Goal: Check status: Verify the current state of an ongoing process or item

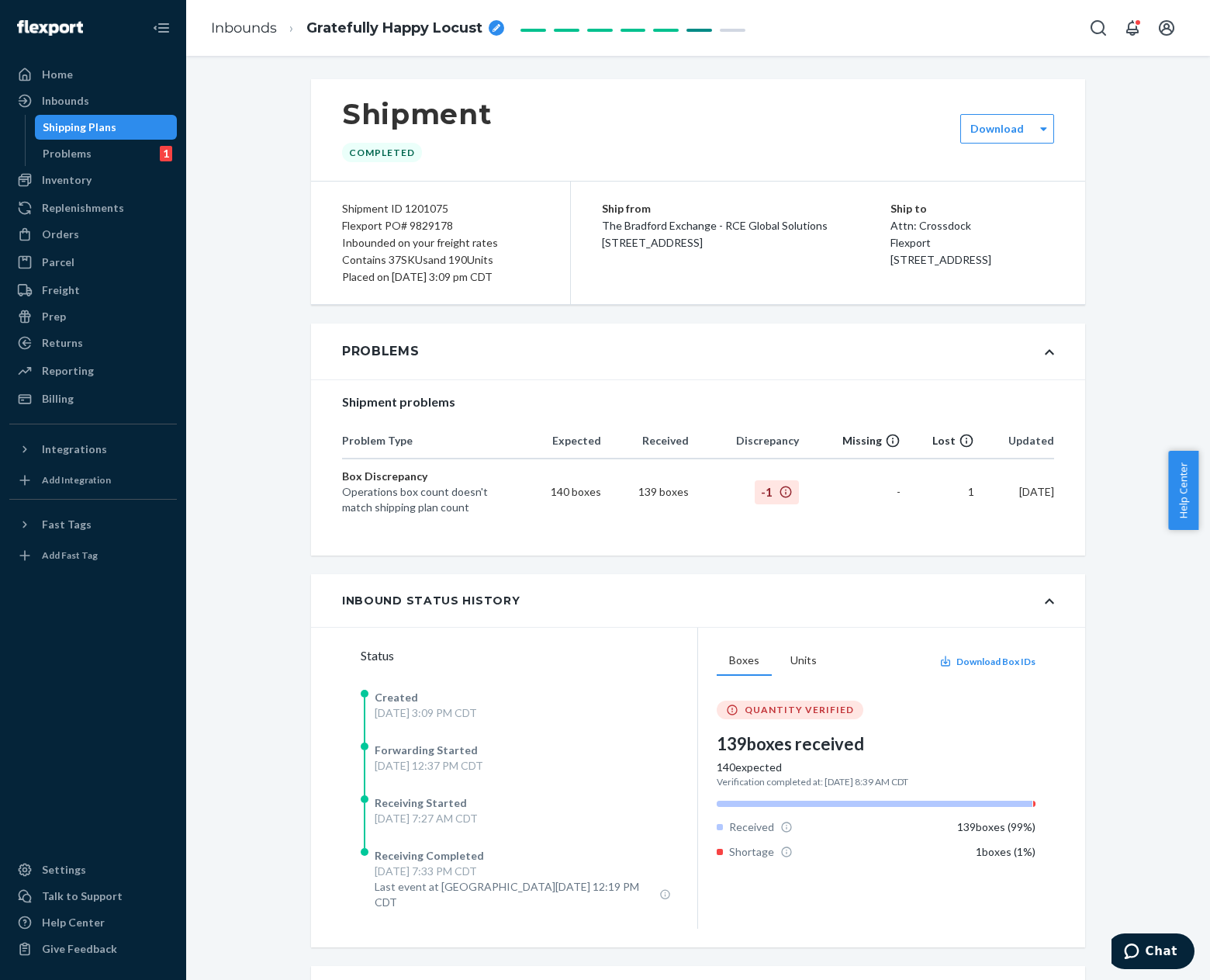
scroll to position [543, 0]
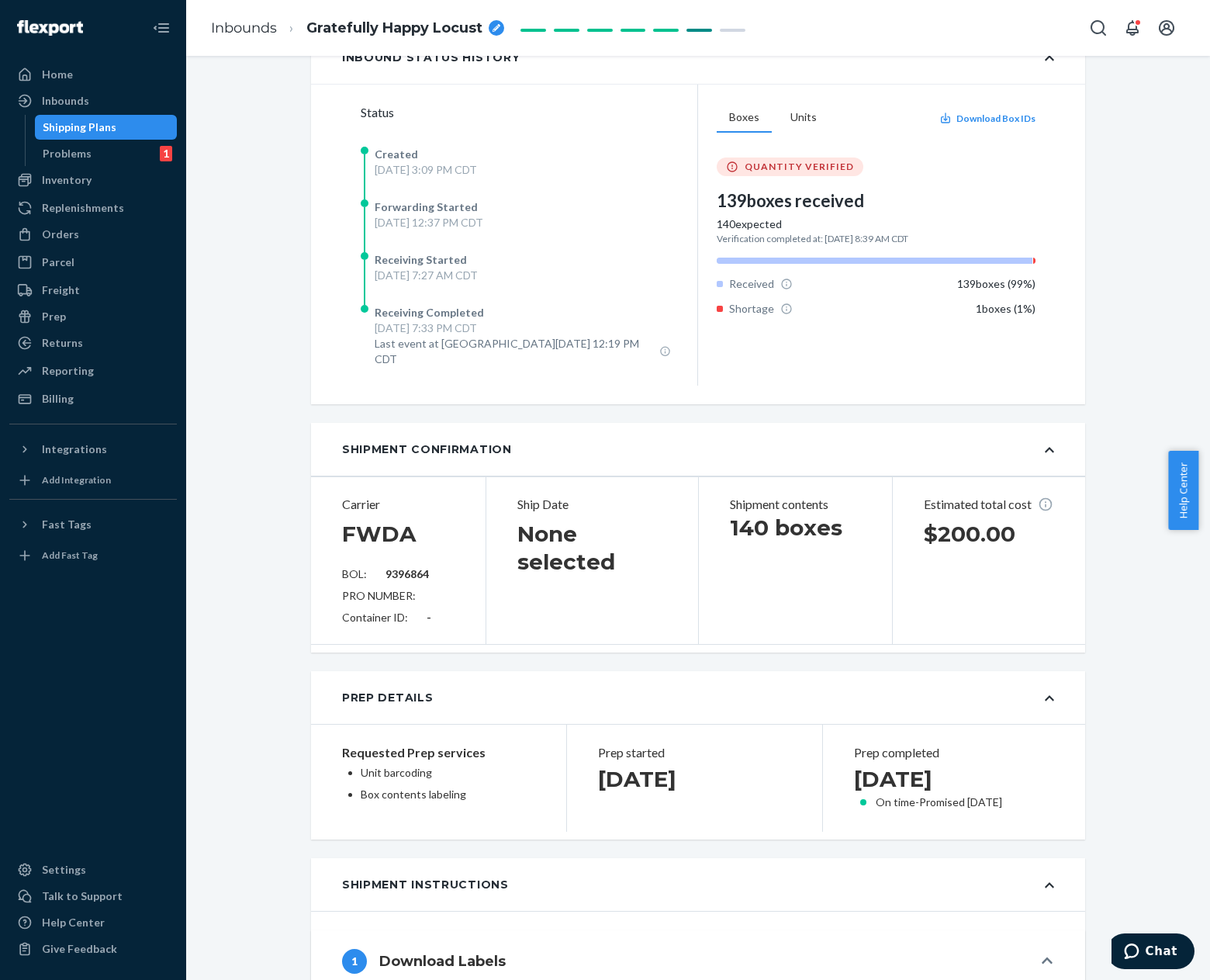
click at [329, 164] on div "Status Created Thu, Jun 26 at 3:09 PM CDT Forwarding Started Fri, Jul 18 at 12:…" at bounding box center [697, 244] width 774 height 320
click at [362, 30] on span "Gratefully Happy Locust" at bounding box center [394, 28] width 176 height 20
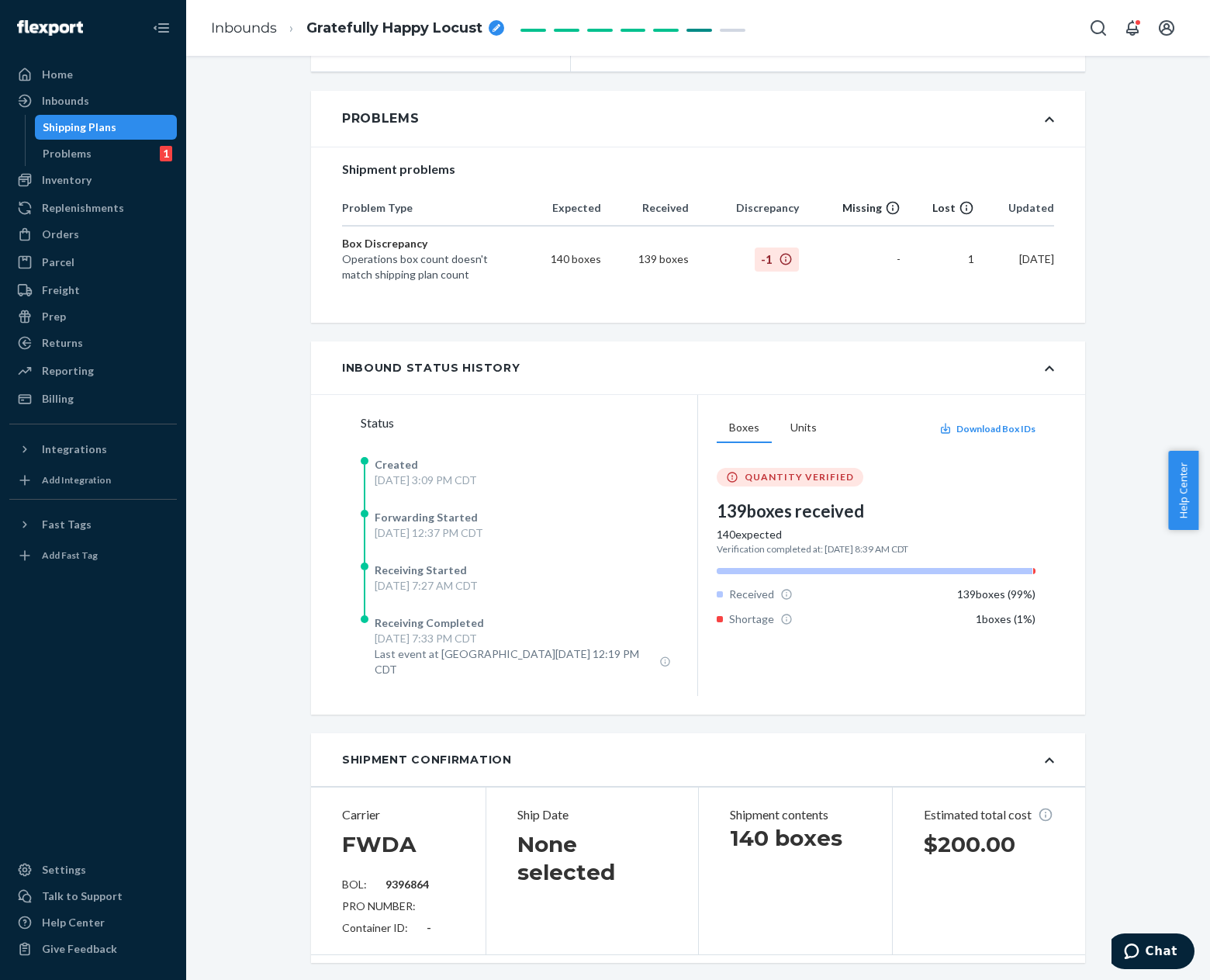
scroll to position [0, 0]
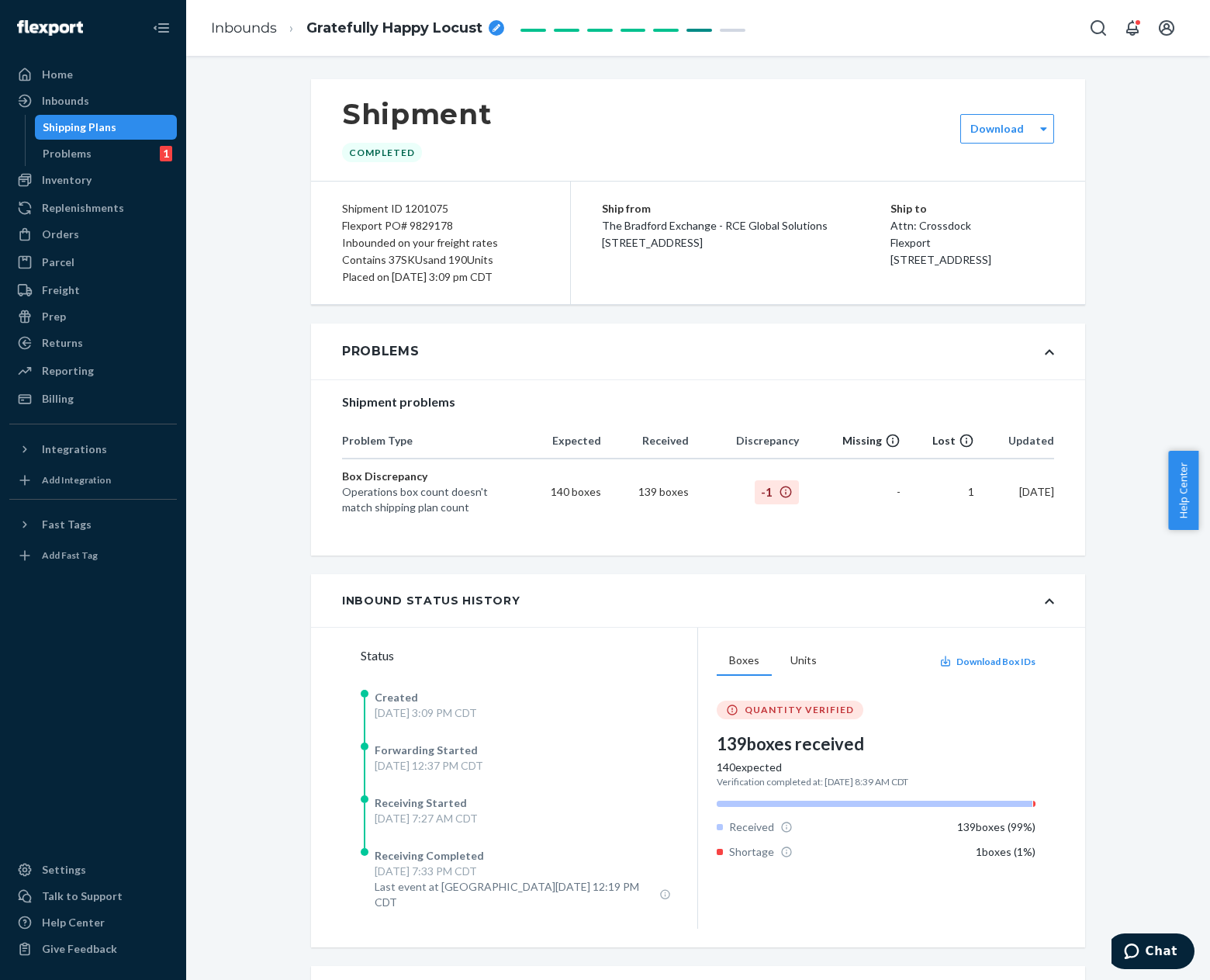
click at [424, 225] on div "Flexport PO# 9829178" at bounding box center [441, 226] width 197 height 17
copy div "9829178"
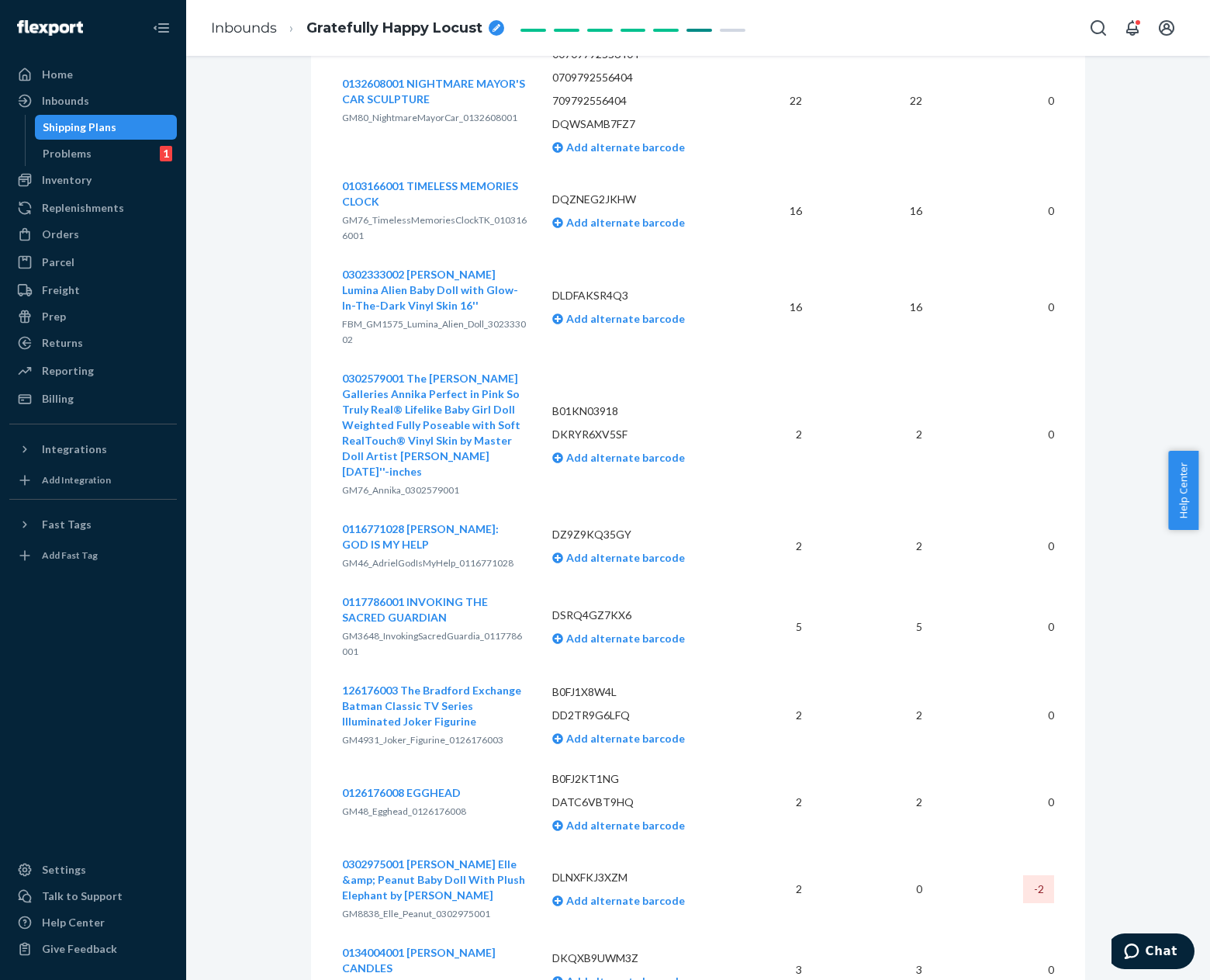
scroll to position [4422, 0]
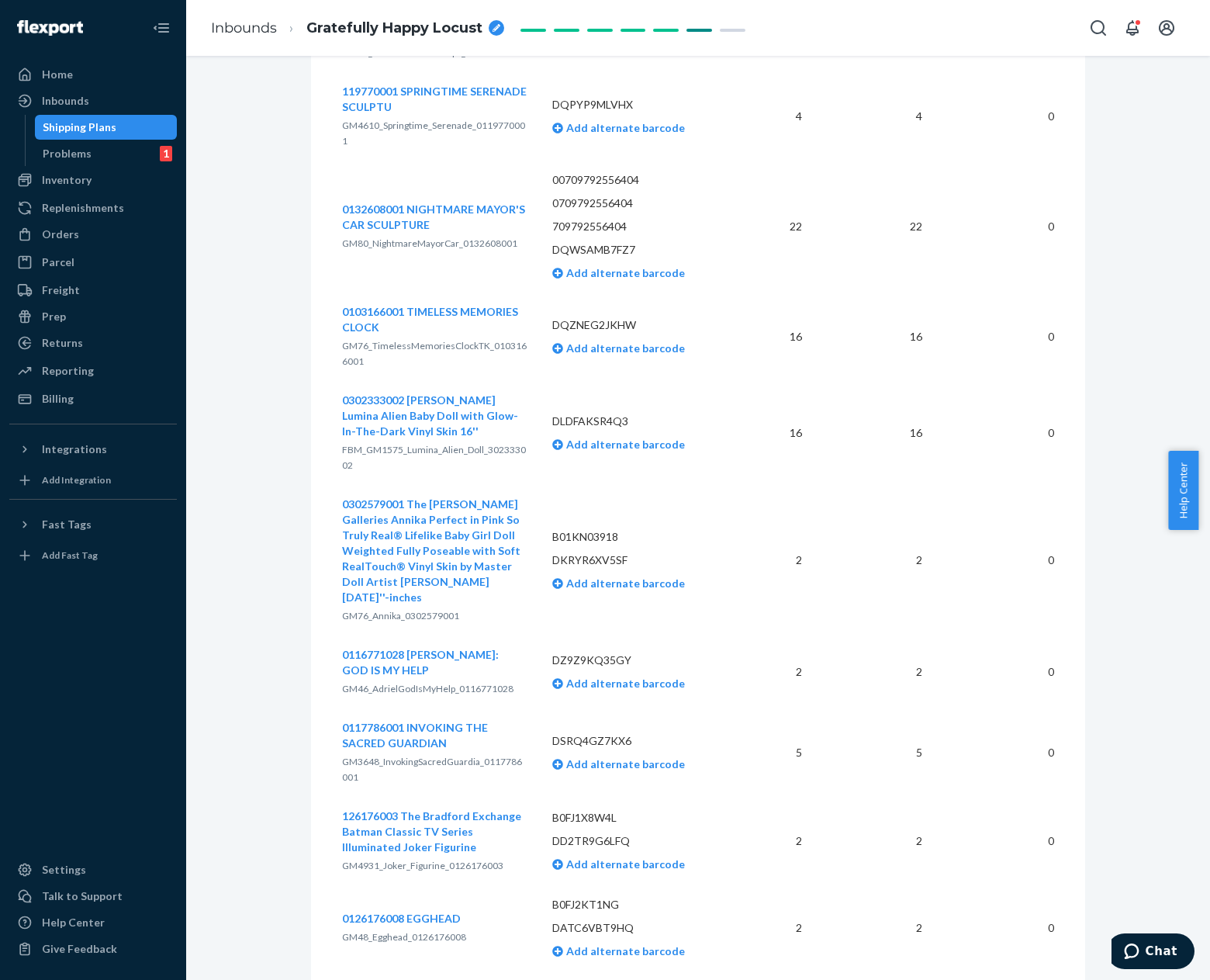
scroll to position [4347, 0]
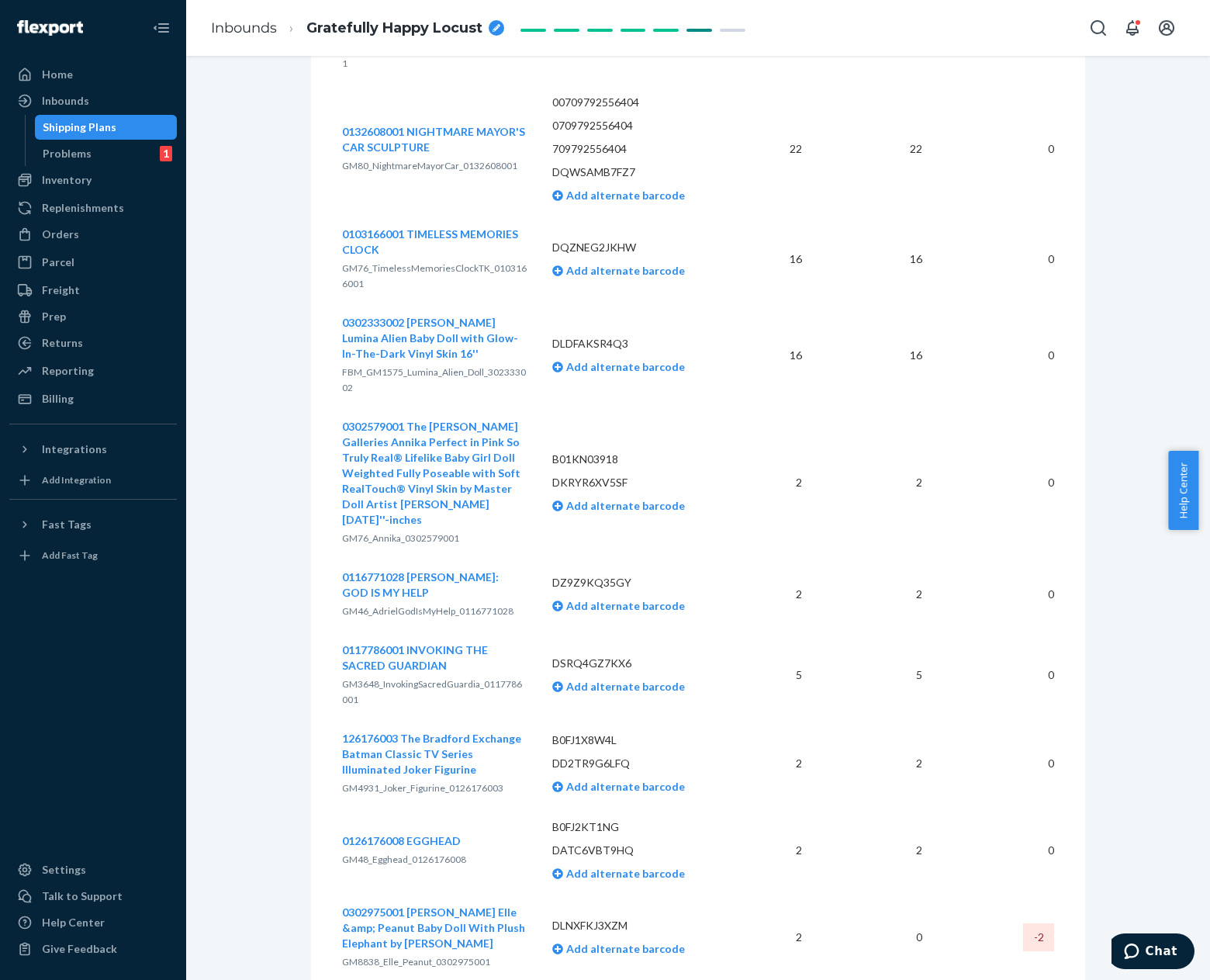
click at [407, 905] on span "0302975001 Ashton-Drake Elle &amp; Peanut Baby Doll With Plush Elephant by Viol…" at bounding box center [433, 927] width 183 height 45
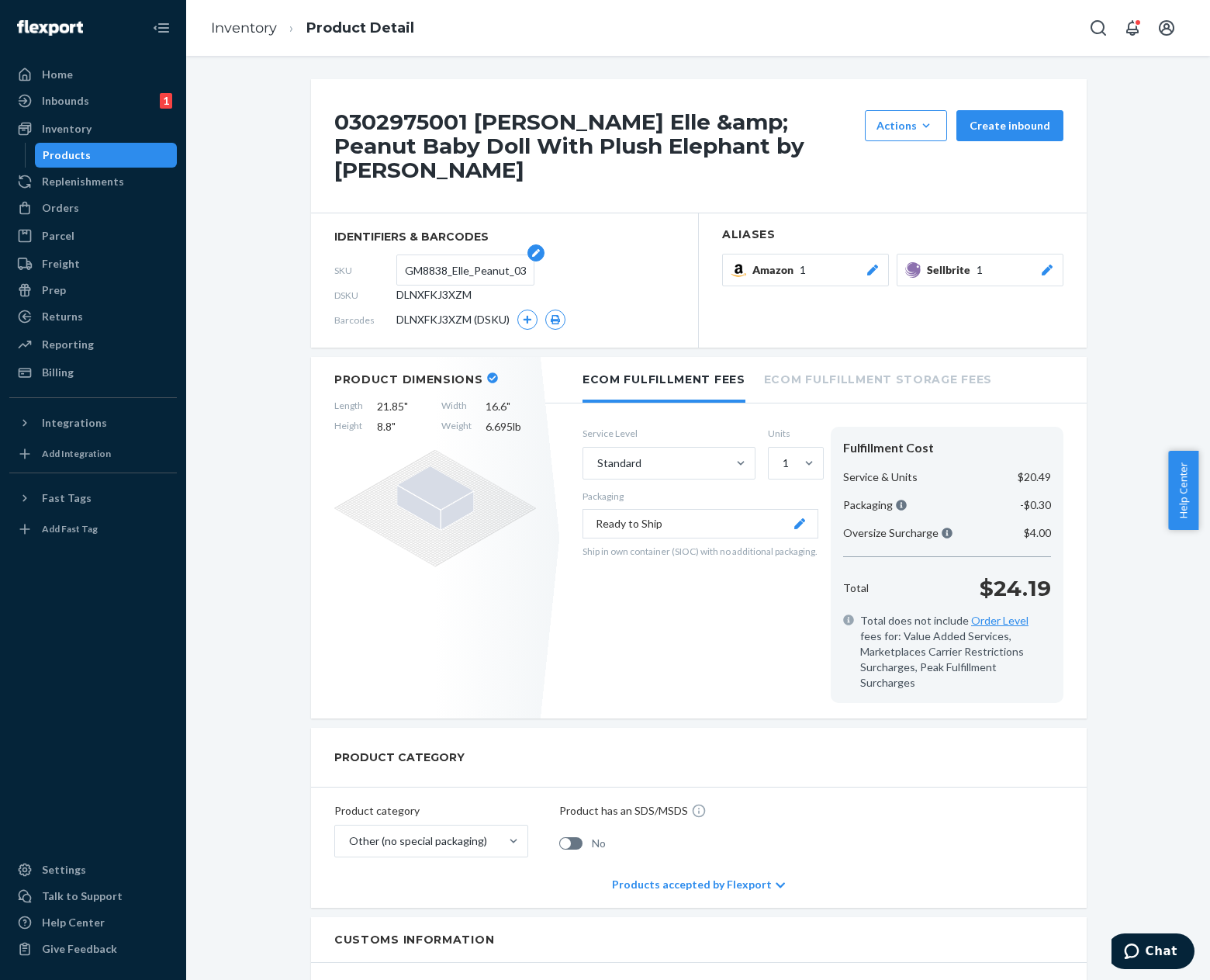
click at [477, 281] on input "GM8838_Elle_Peanut_0302975001" at bounding box center [465, 269] width 121 height 29
click at [77, 92] on div "Inbounds 1" at bounding box center [93, 100] width 165 height 22
click at [430, 300] on span "DLNXFKJ3XZM" at bounding box center [433, 295] width 75 height 15
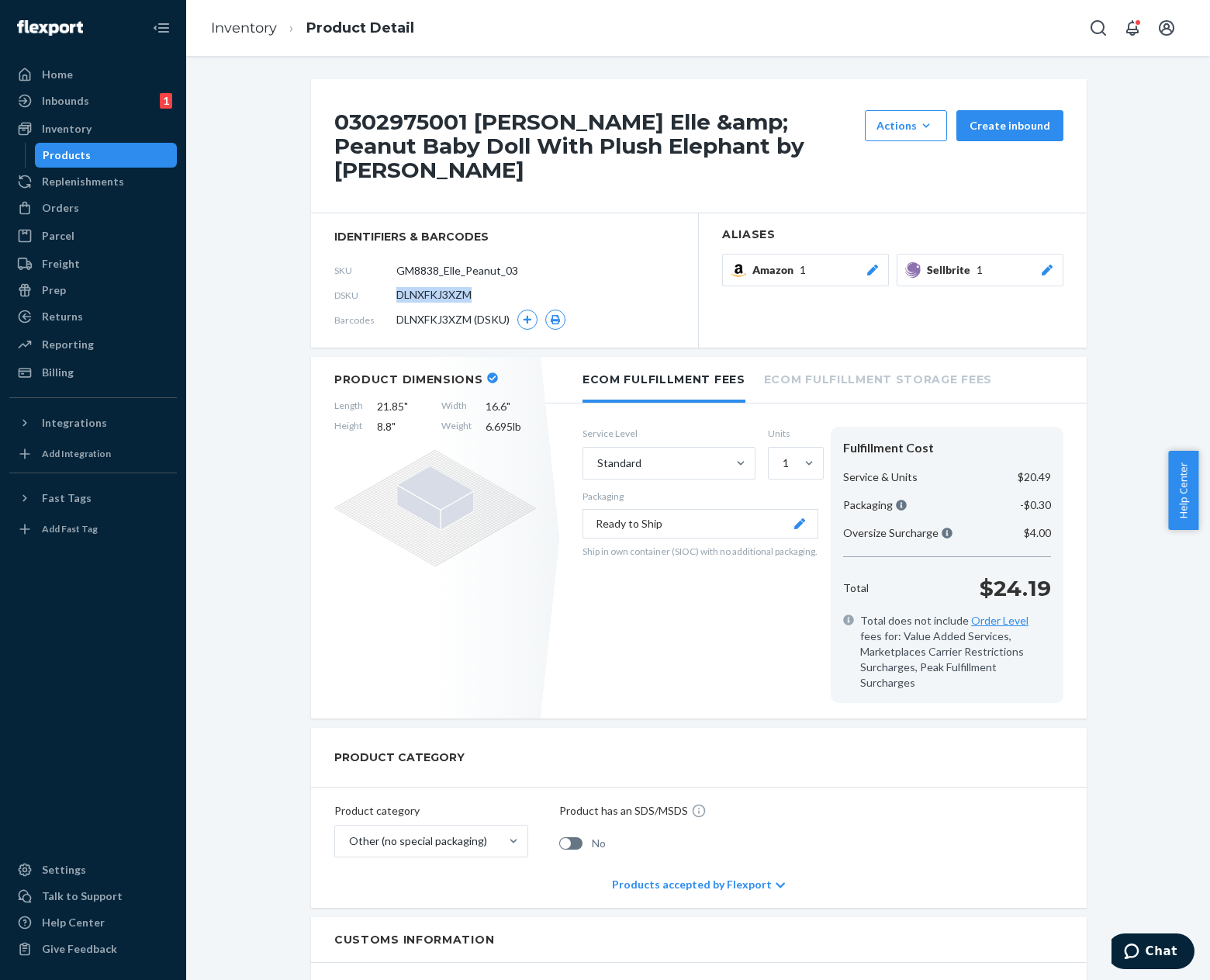
copy span "DLNXFKJ3XZM"
click at [115, 215] on div "Orders" at bounding box center [93, 208] width 165 height 22
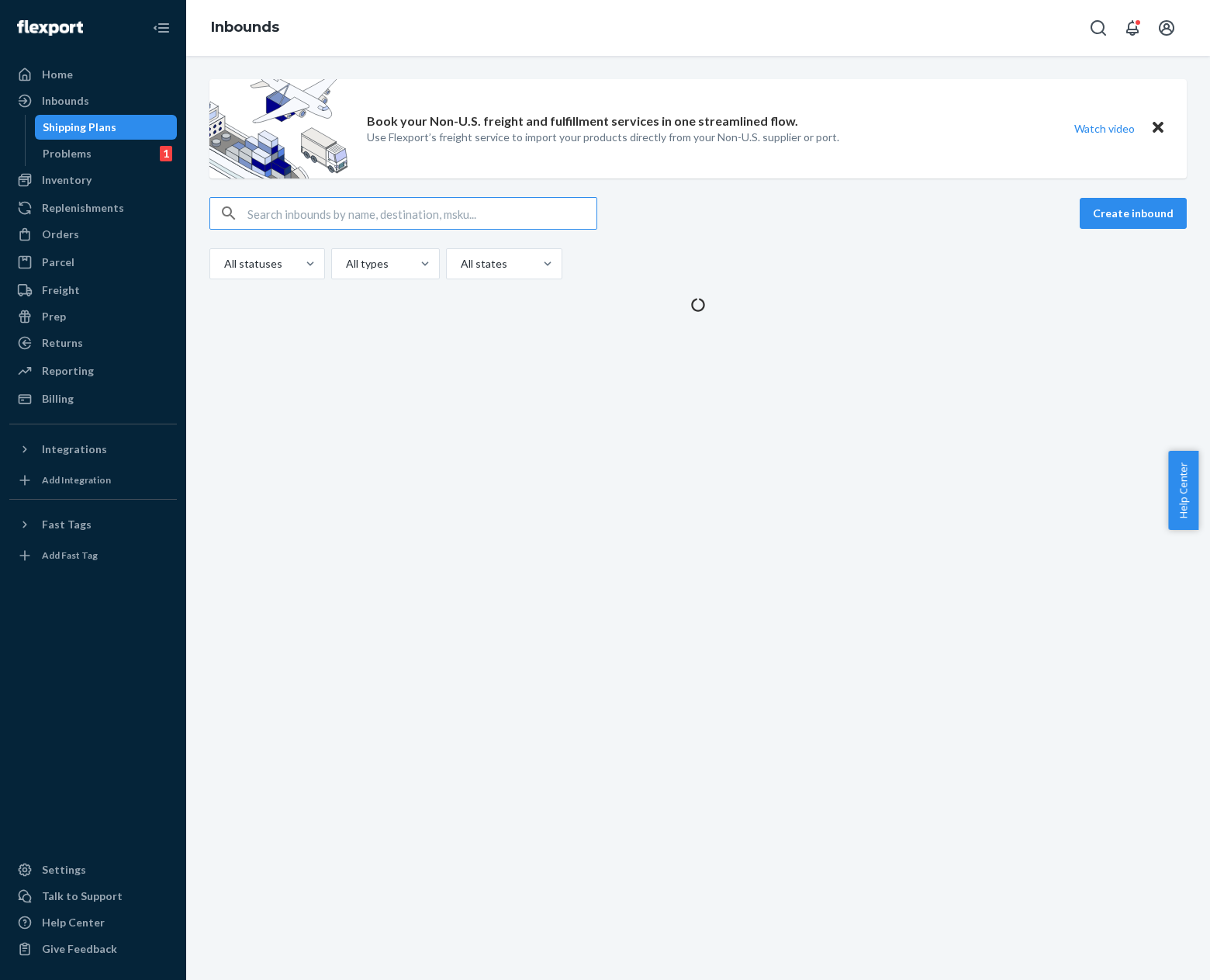
click at [362, 214] on input "text" at bounding box center [422, 213] width 349 height 31
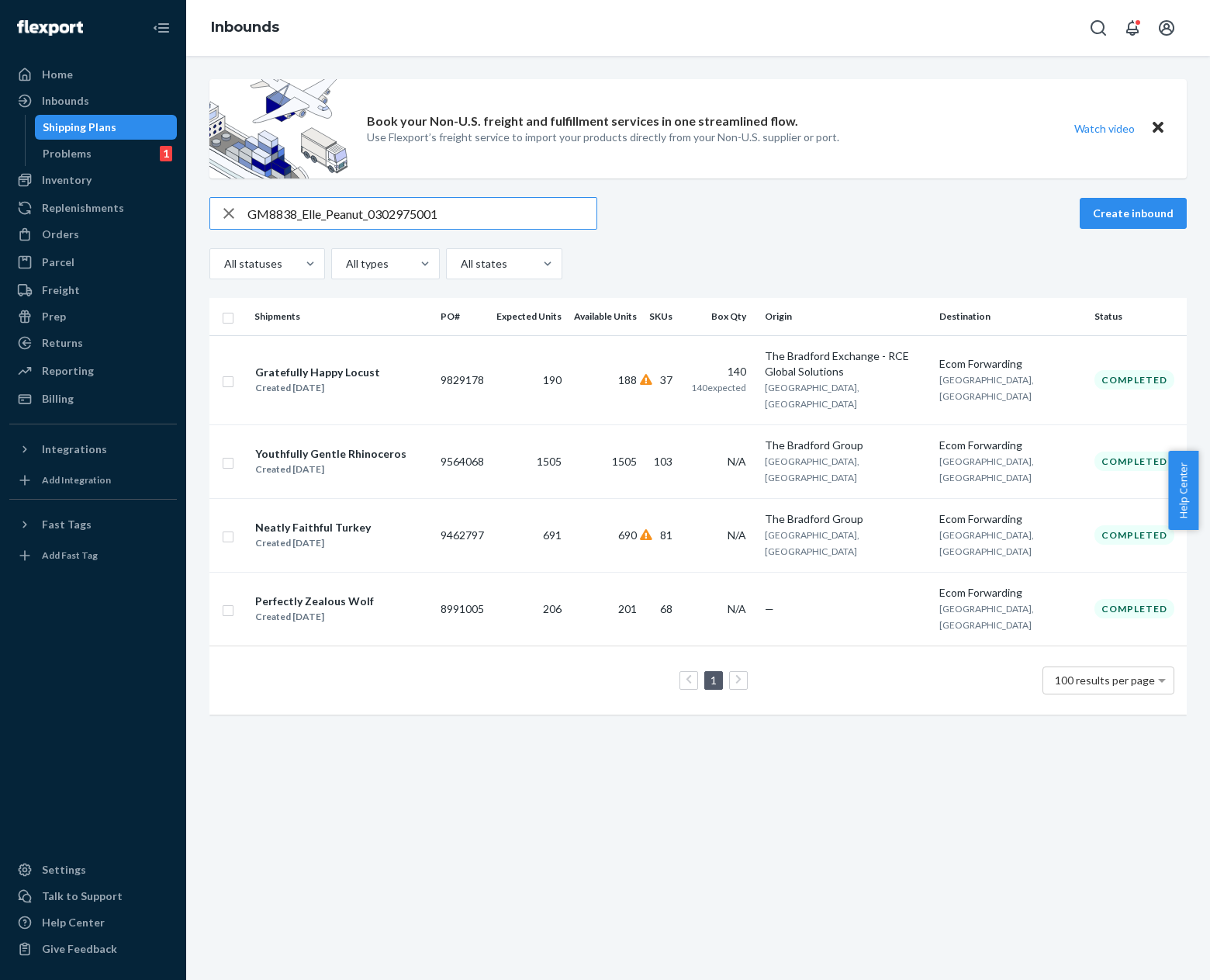
click at [357, 213] on input "GM8838_Elle_Peanut_0302975001" at bounding box center [422, 213] width 349 height 31
paste input "DLNXFKJ3XZM"
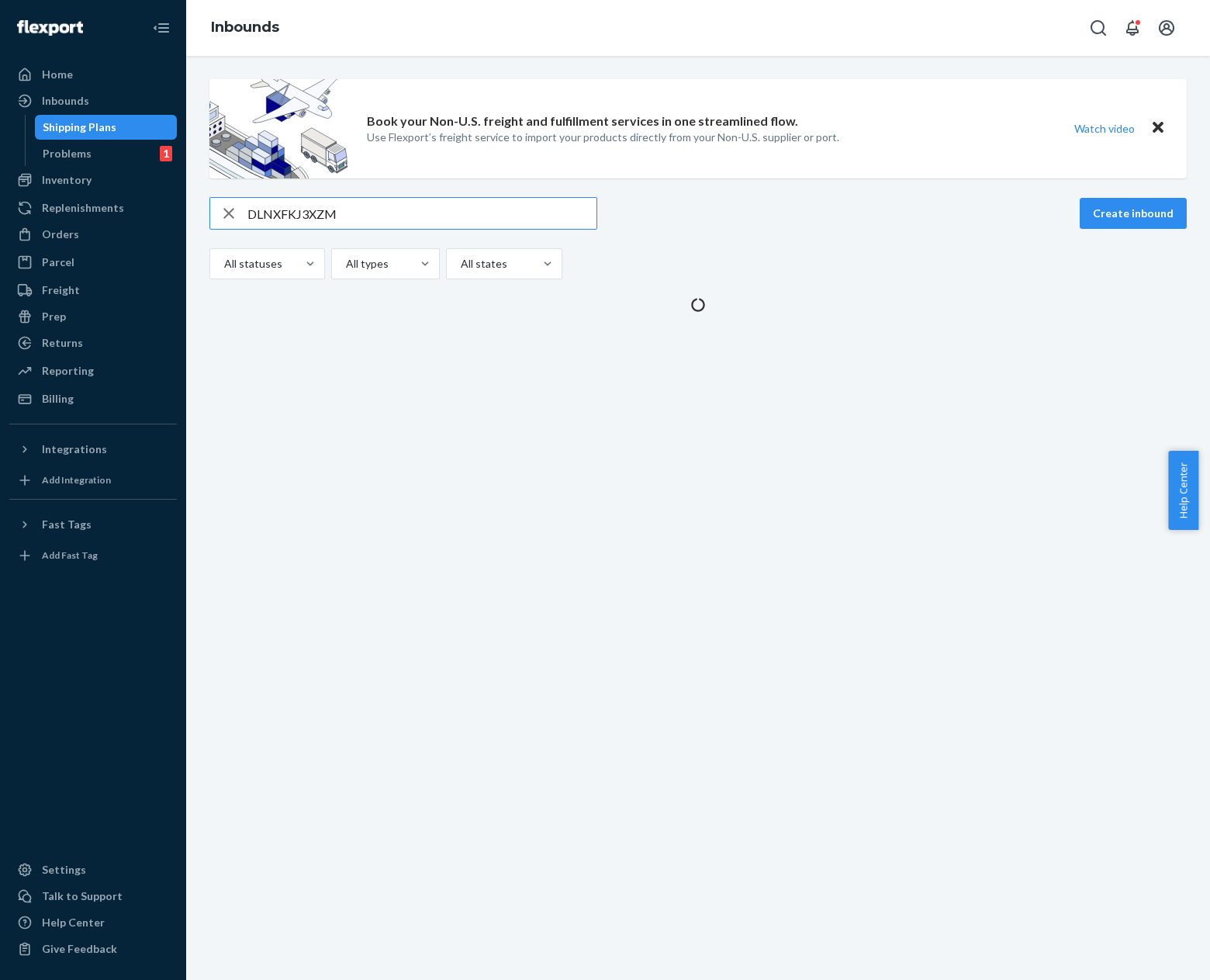
type input "DLNXFKJ3XZM"
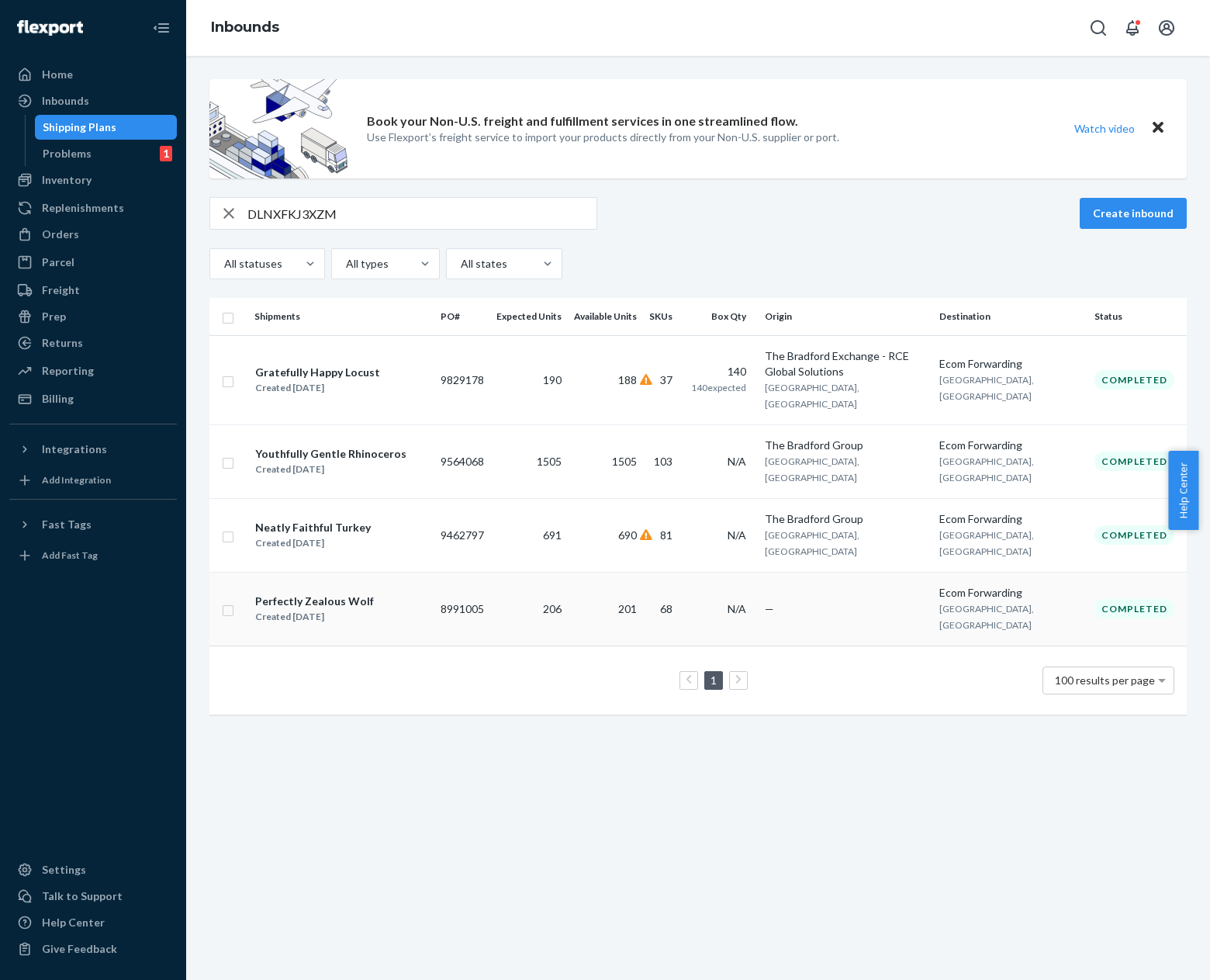
click at [404, 604] on div "Perfectly Zealous Wolf Created Apr 15, 2023" at bounding box center [341, 608] width 173 height 32
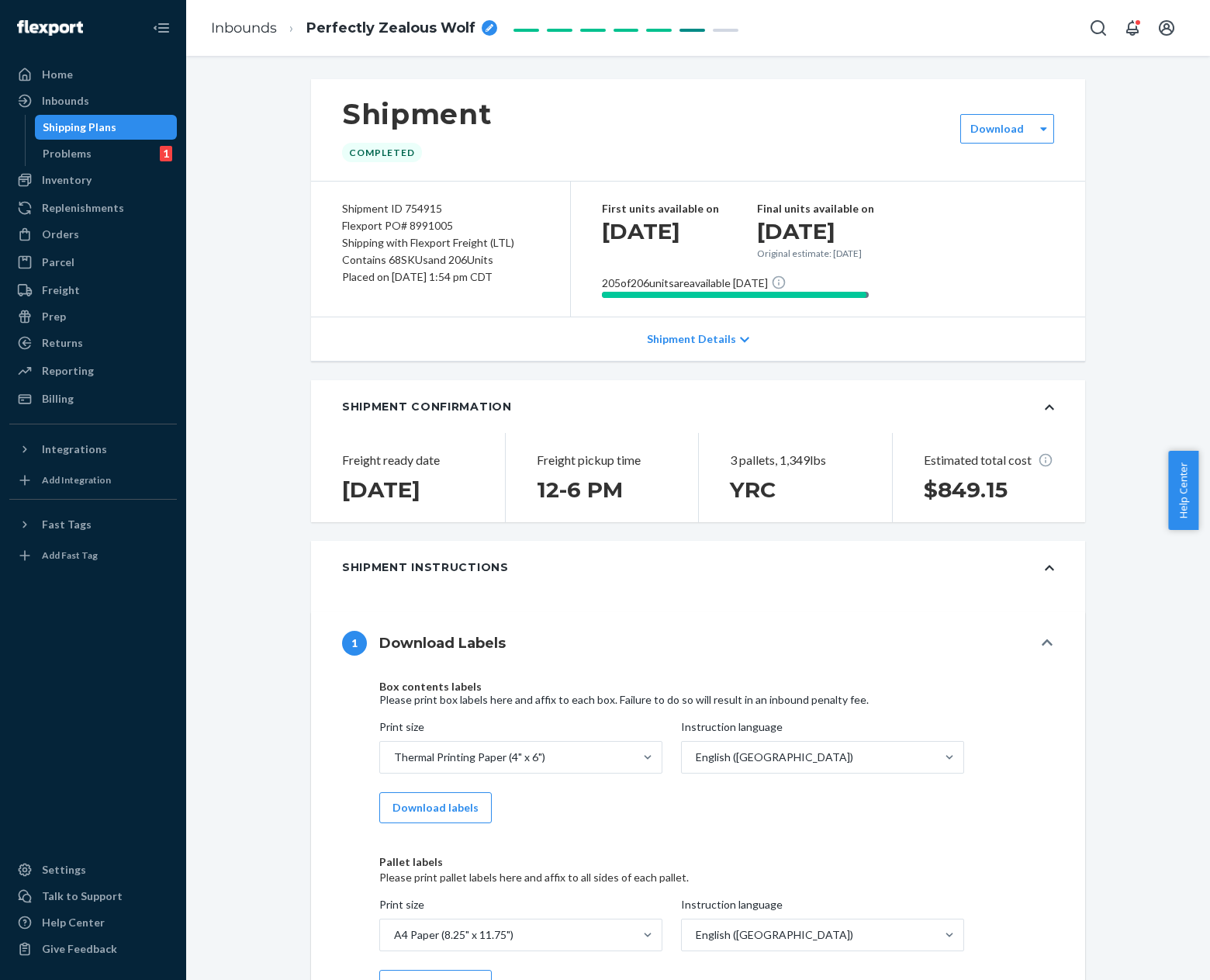
scroll to position [4336, 0]
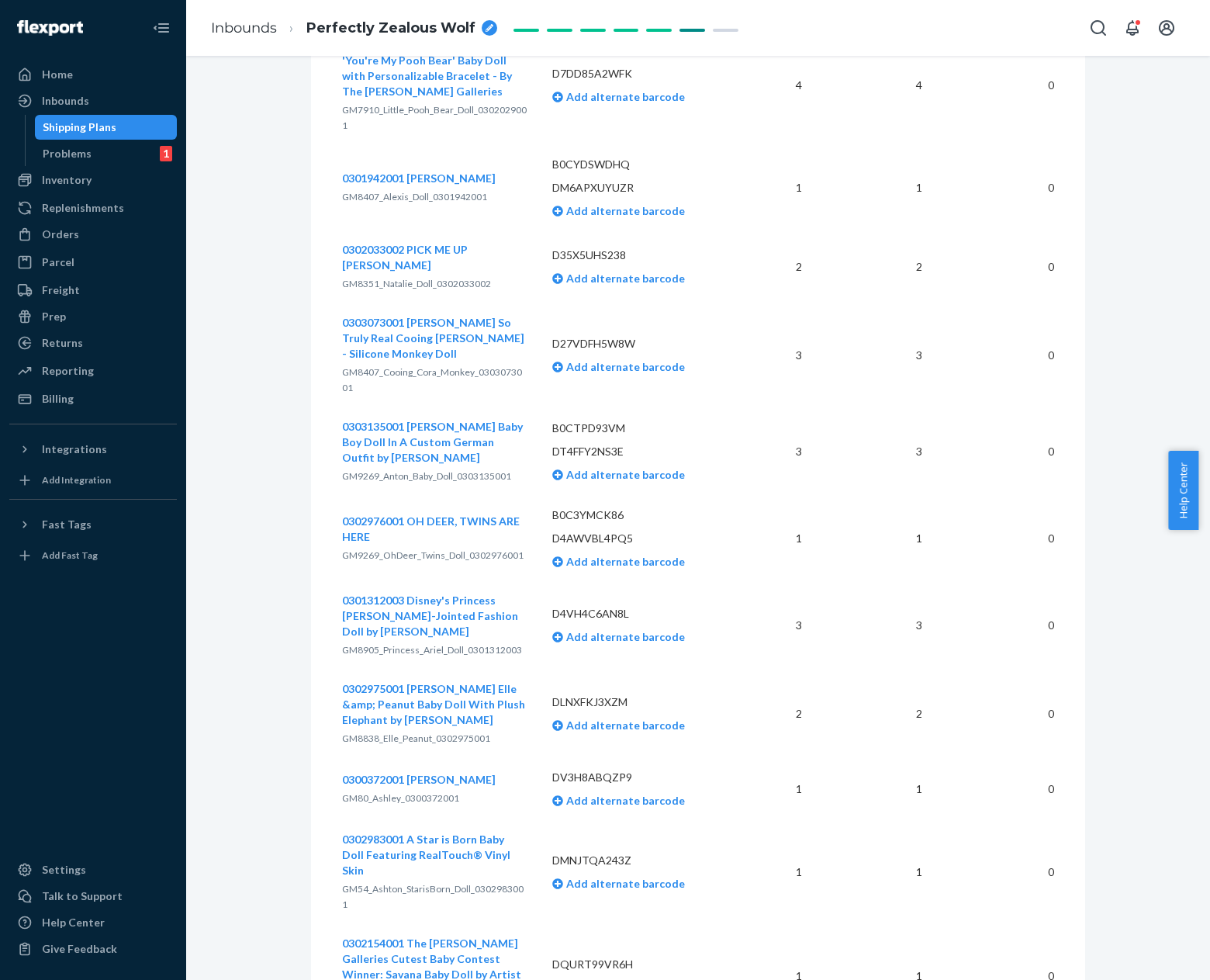
click at [255, 39] on ol "Inbounds Perfectly Zealous Wolf" at bounding box center [354, 28] width 311 height 45
click at [259, 27] on link "Inbounds" at bounding box center [244, 27] width 66 height 17
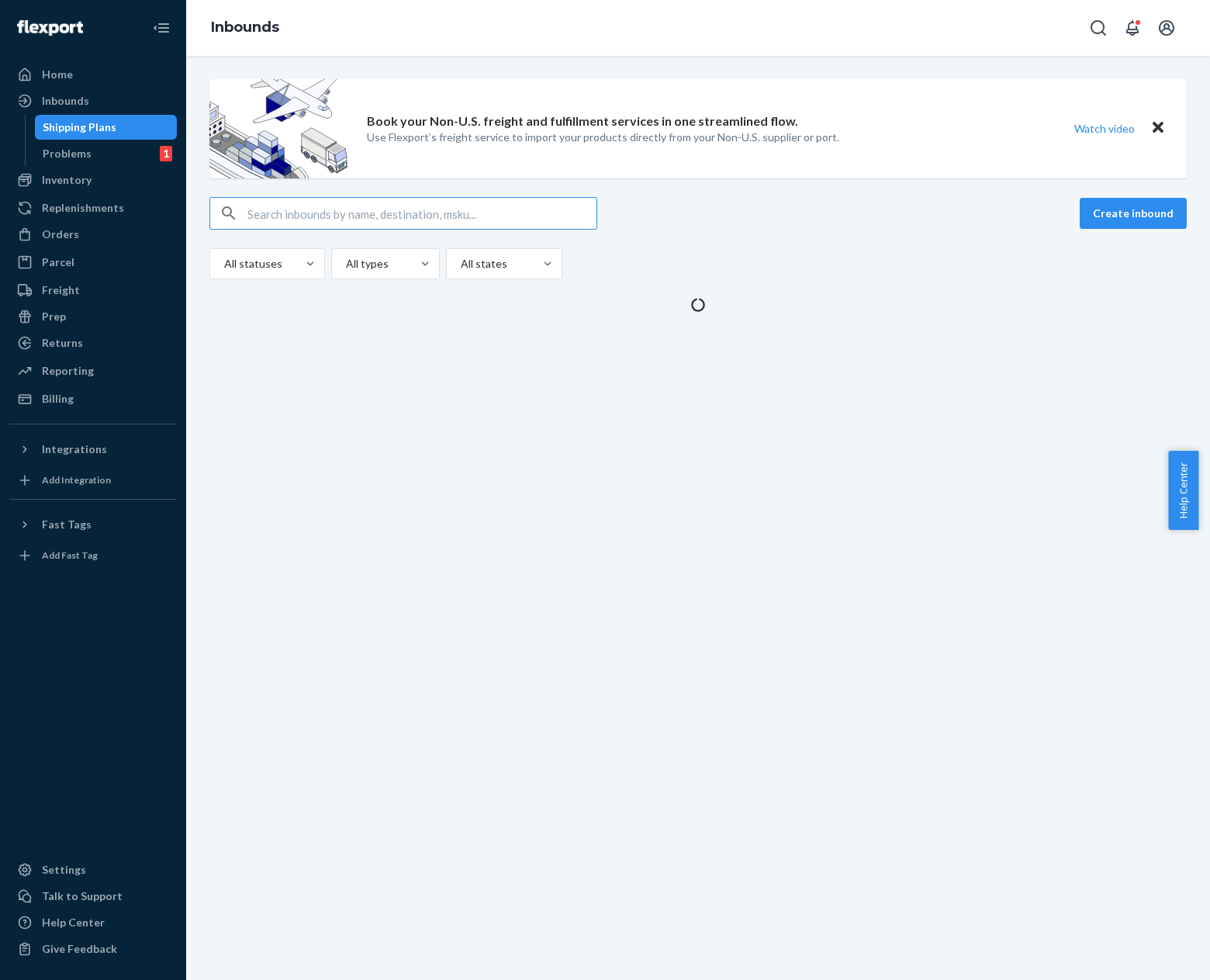
click at [407, 219] on input "text" at bounding box center [422, 213] width 349 height 31
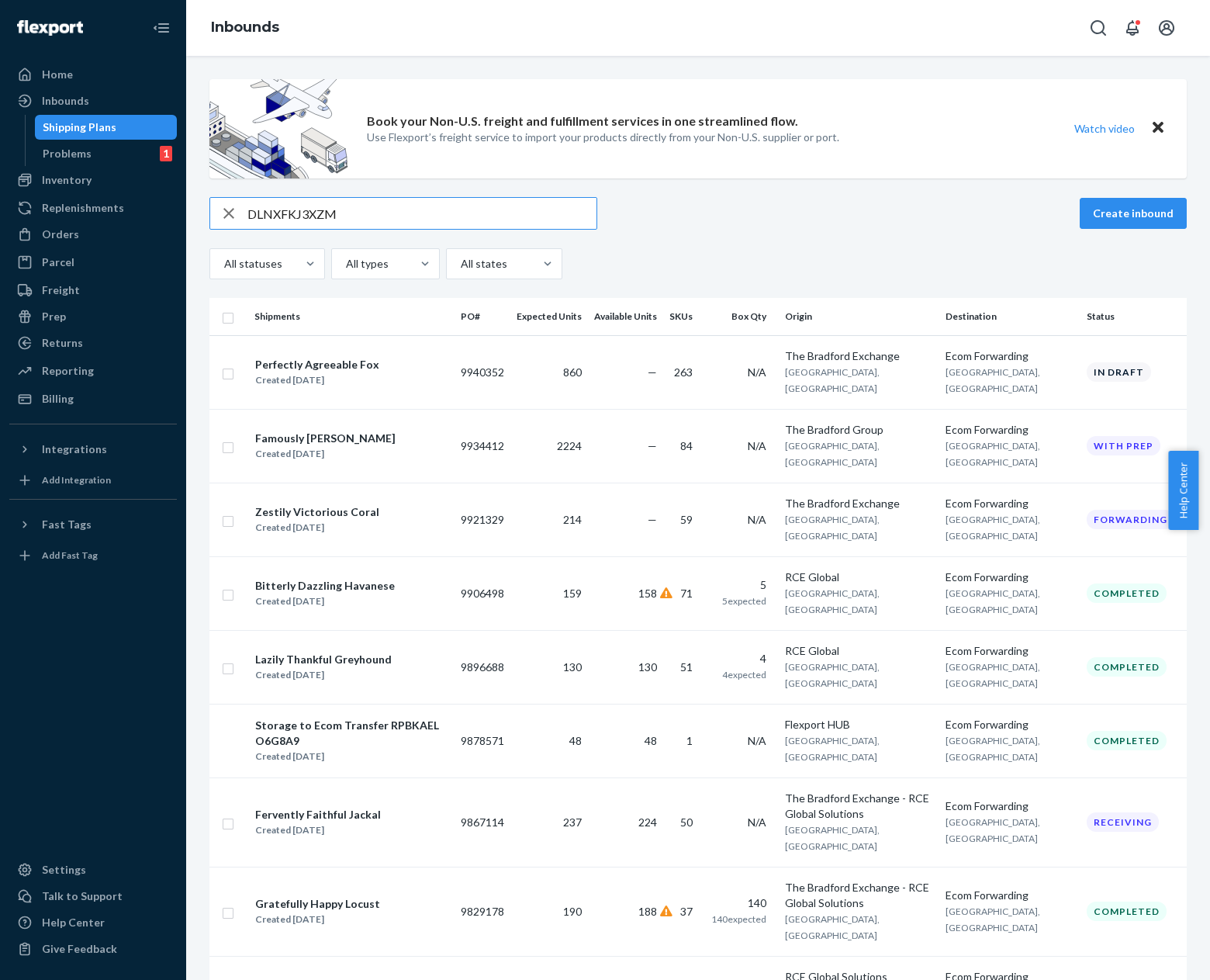
type input "DLNXFKJ3XZM"
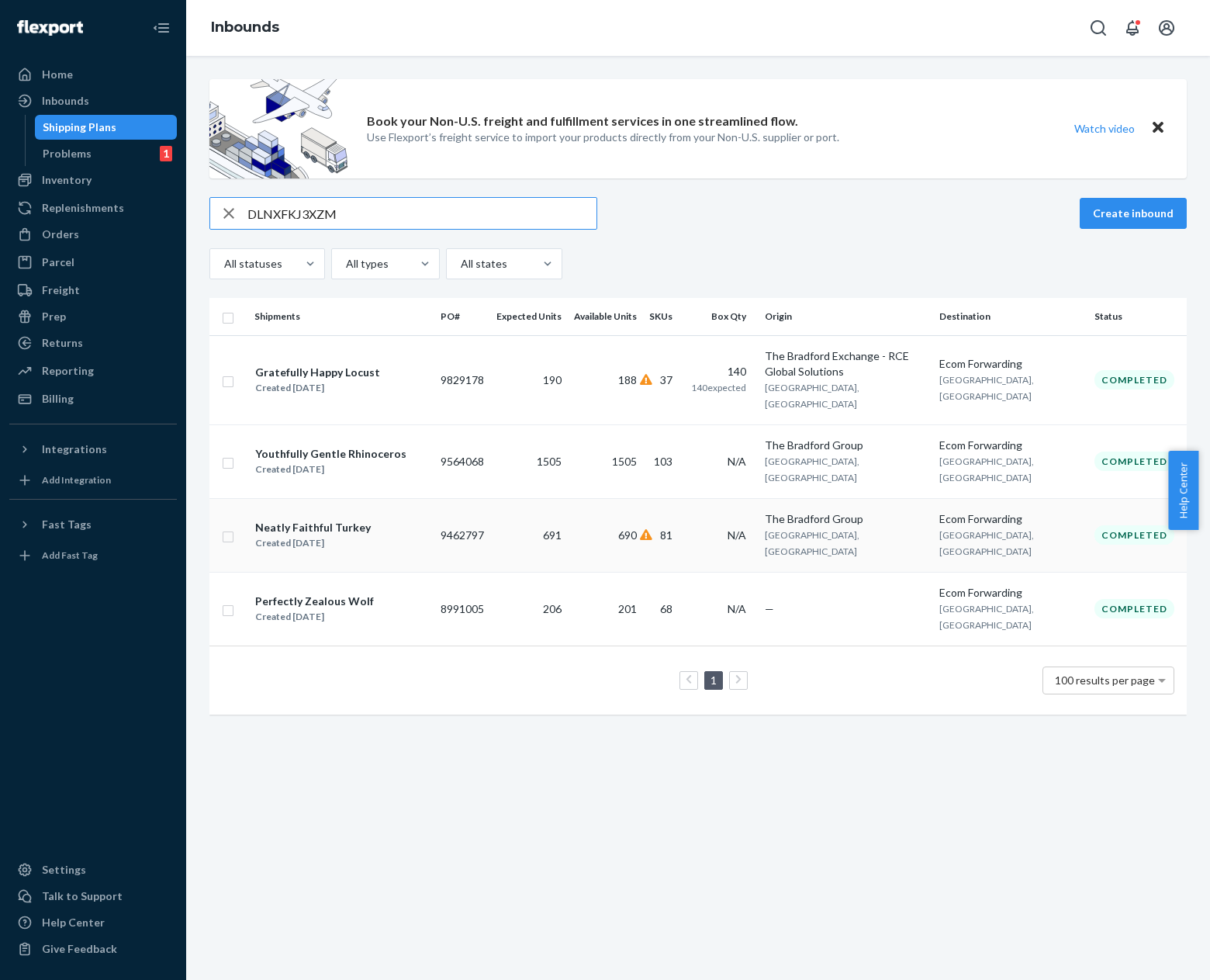
click at [587, 542] on td "690" at bounding box center [605, 535] width 75 height 74
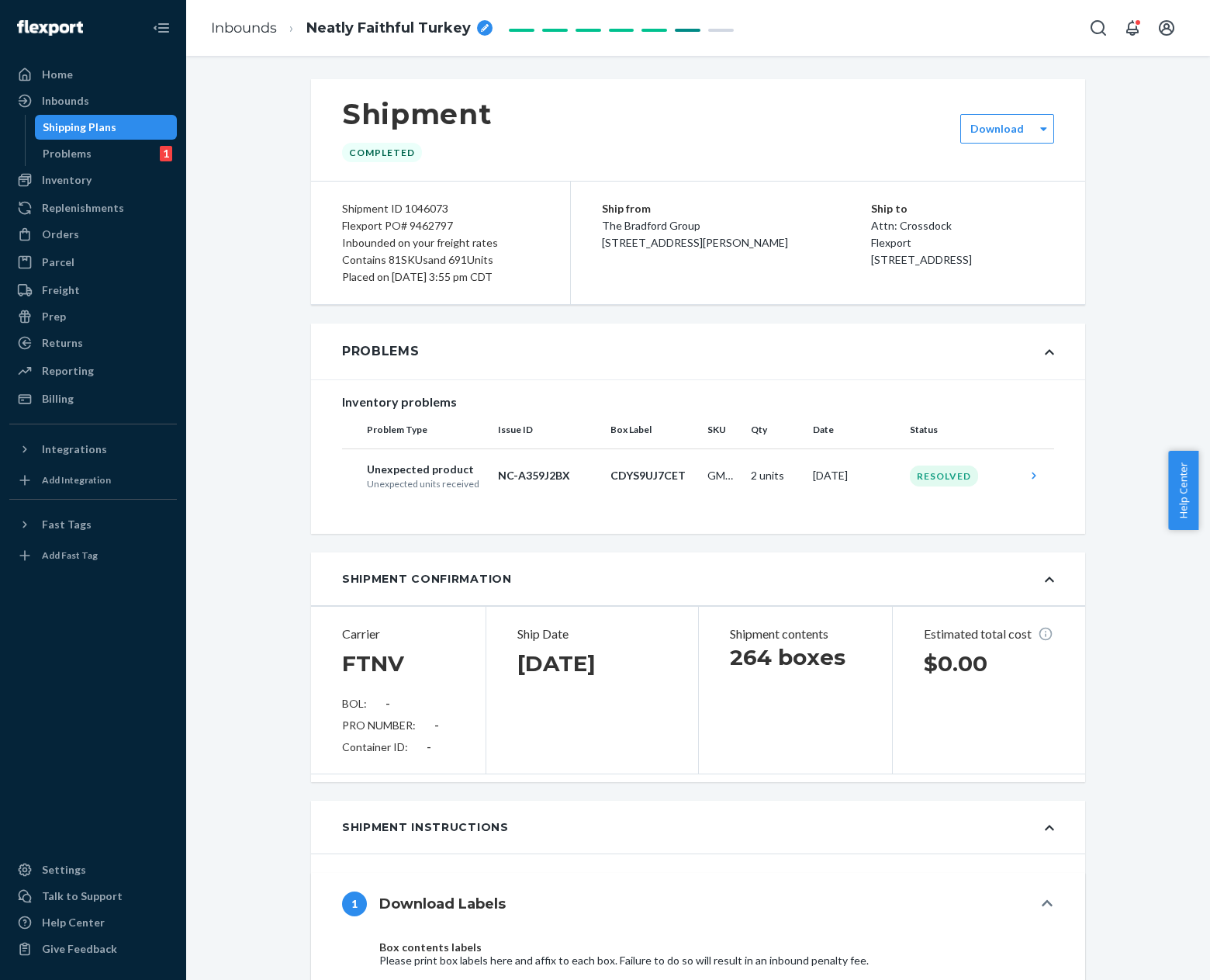
scroll to position [2253, 0]
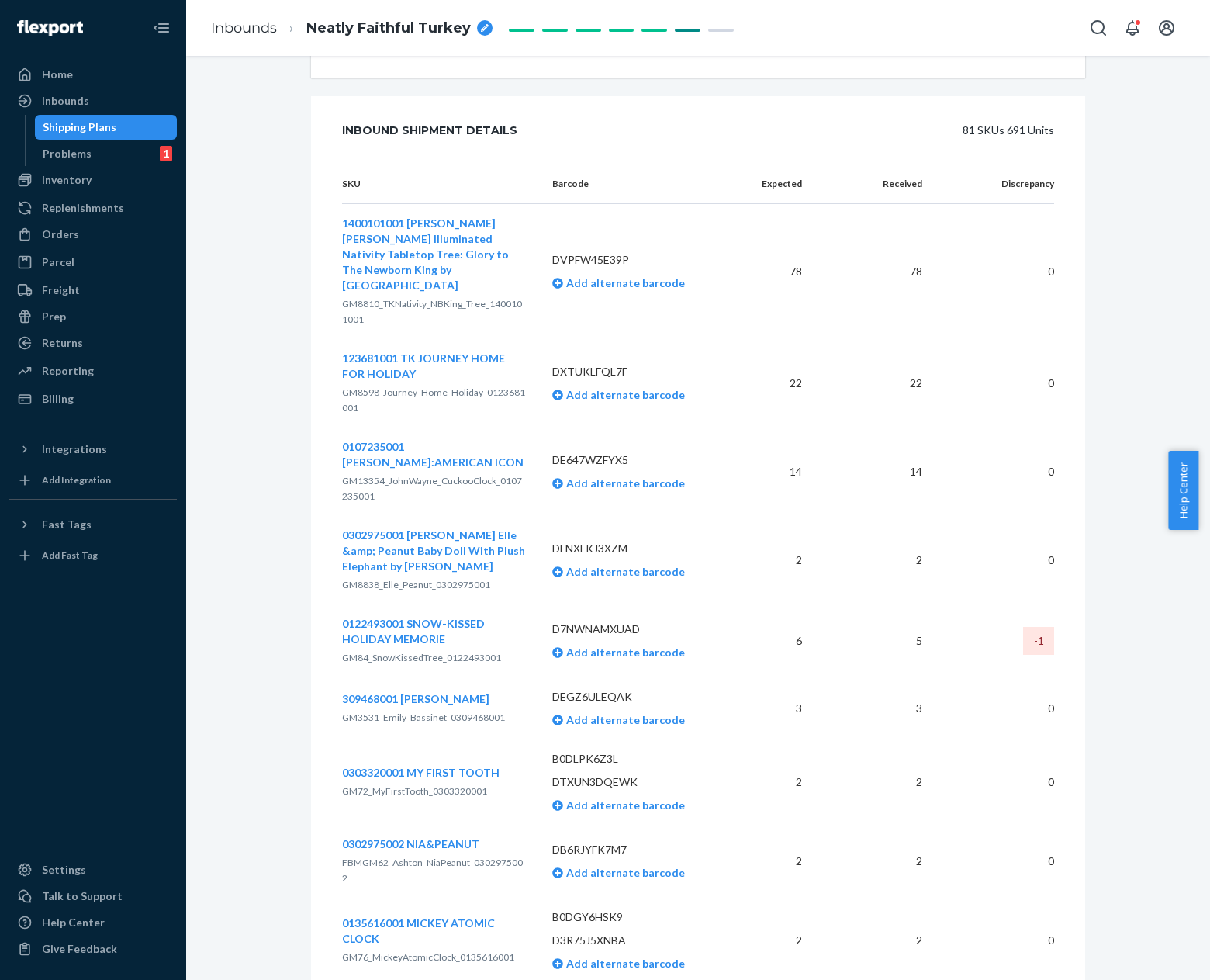
click at [219, 36] on li "Inbounds" at bounding box center [244, 28] width 66 height 20
click at [223, 28] on link "Inbounds" at bounding box center [244, 27] width 66 height 17
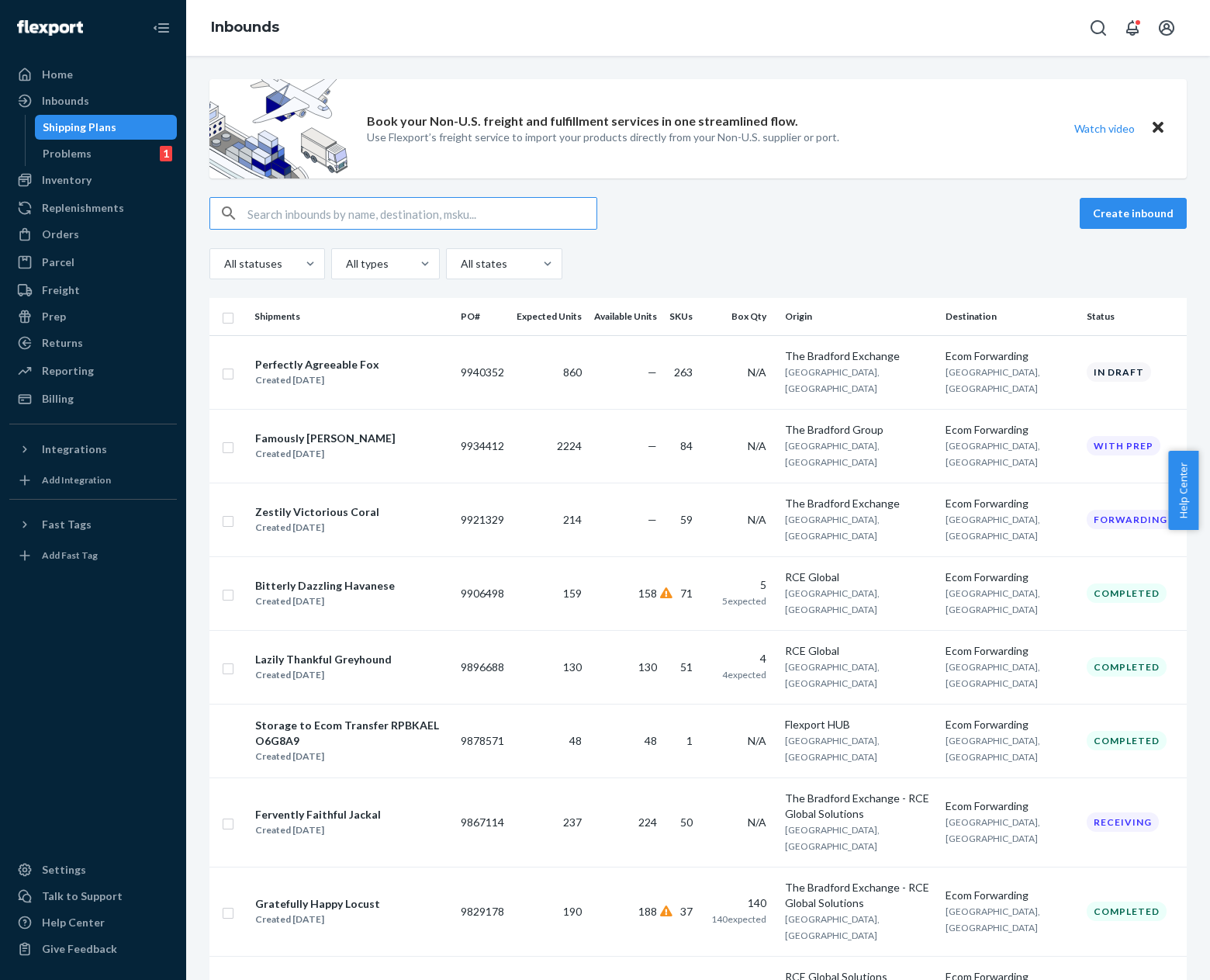
click at [391, 216] on input "text" at bounding box center [422, 213] width 349 height 31
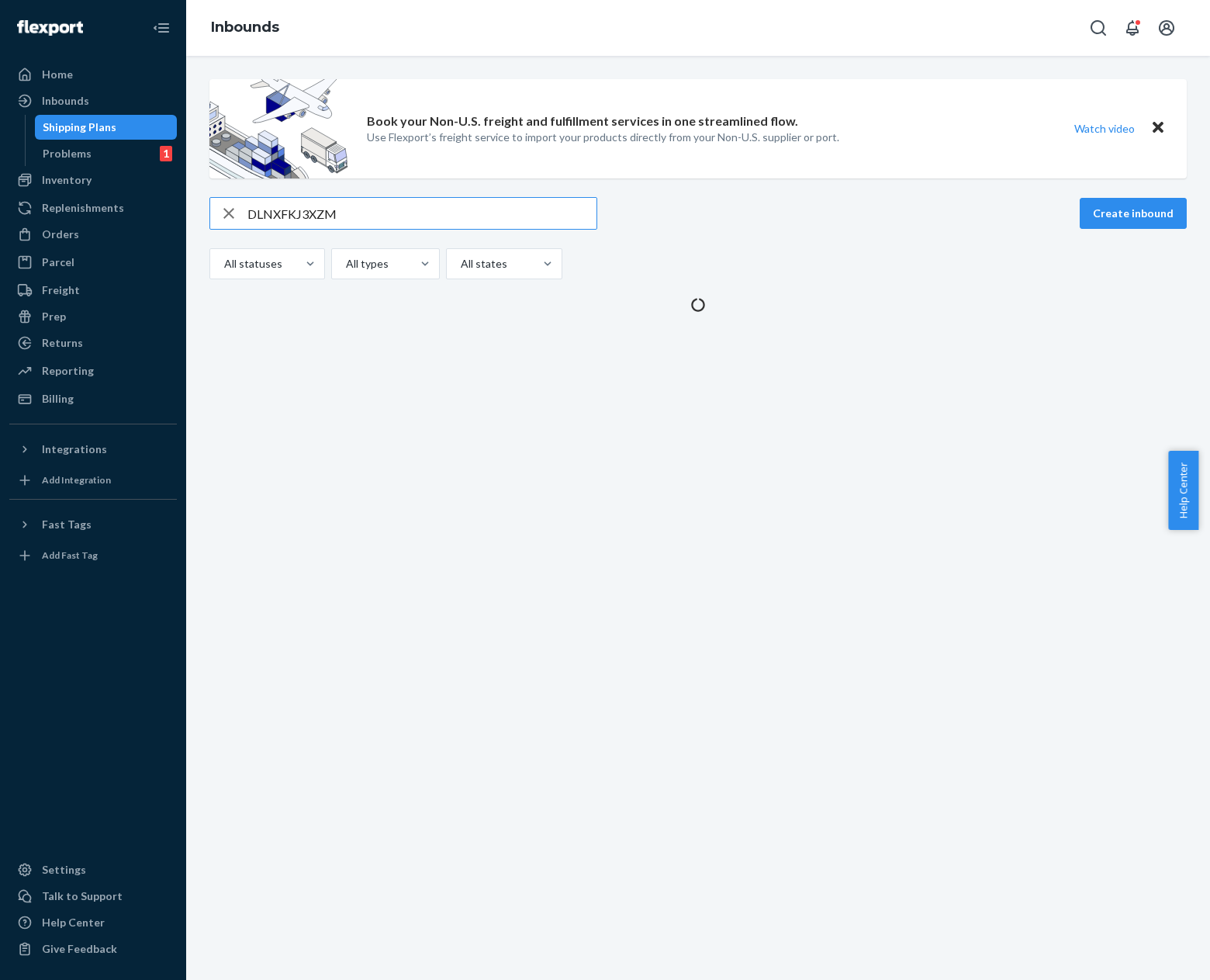
type input "DLNXFKJ3XZM"
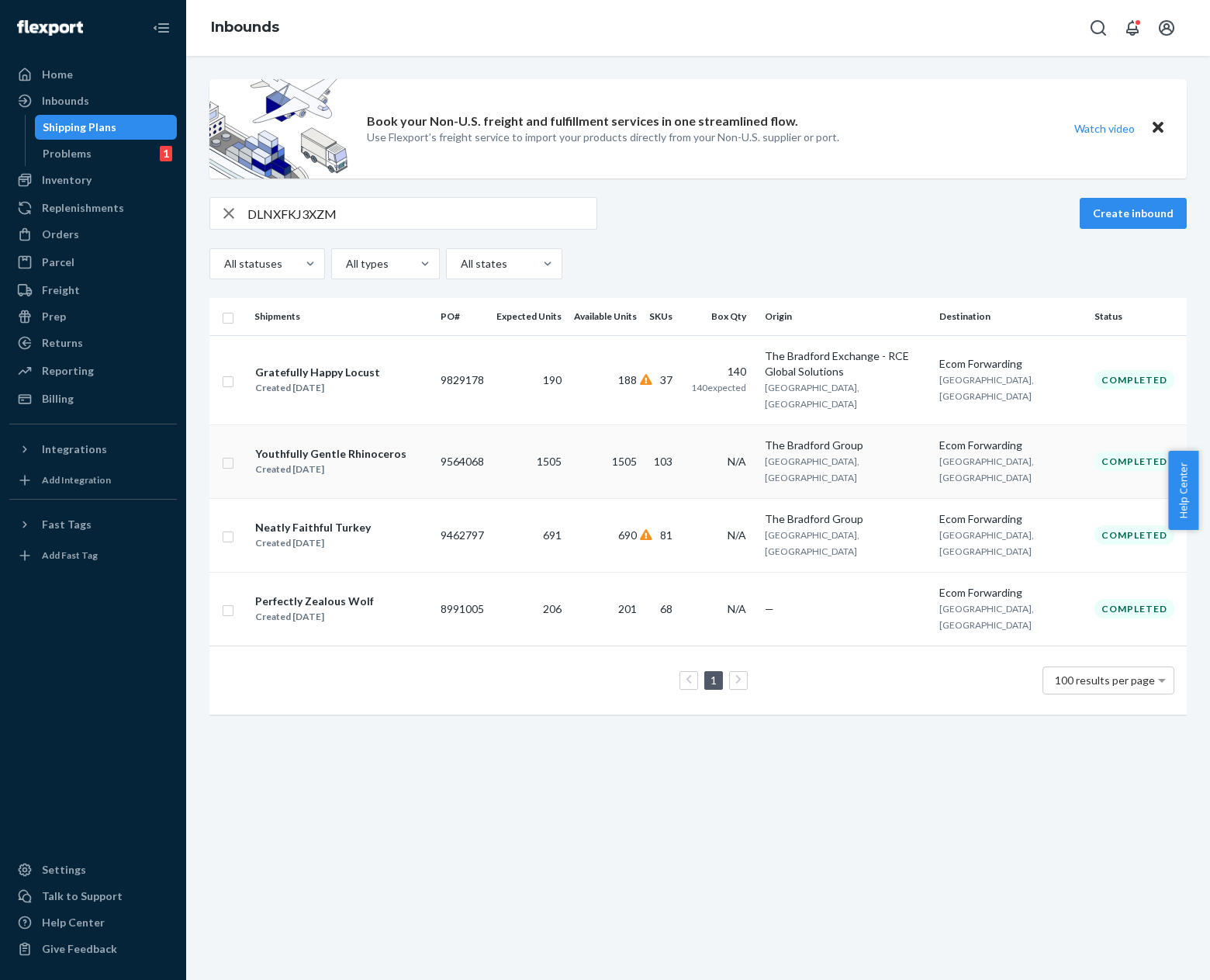
click at [511, 450] on td "1505" at bounding box center [529, 462] width 78 height 74
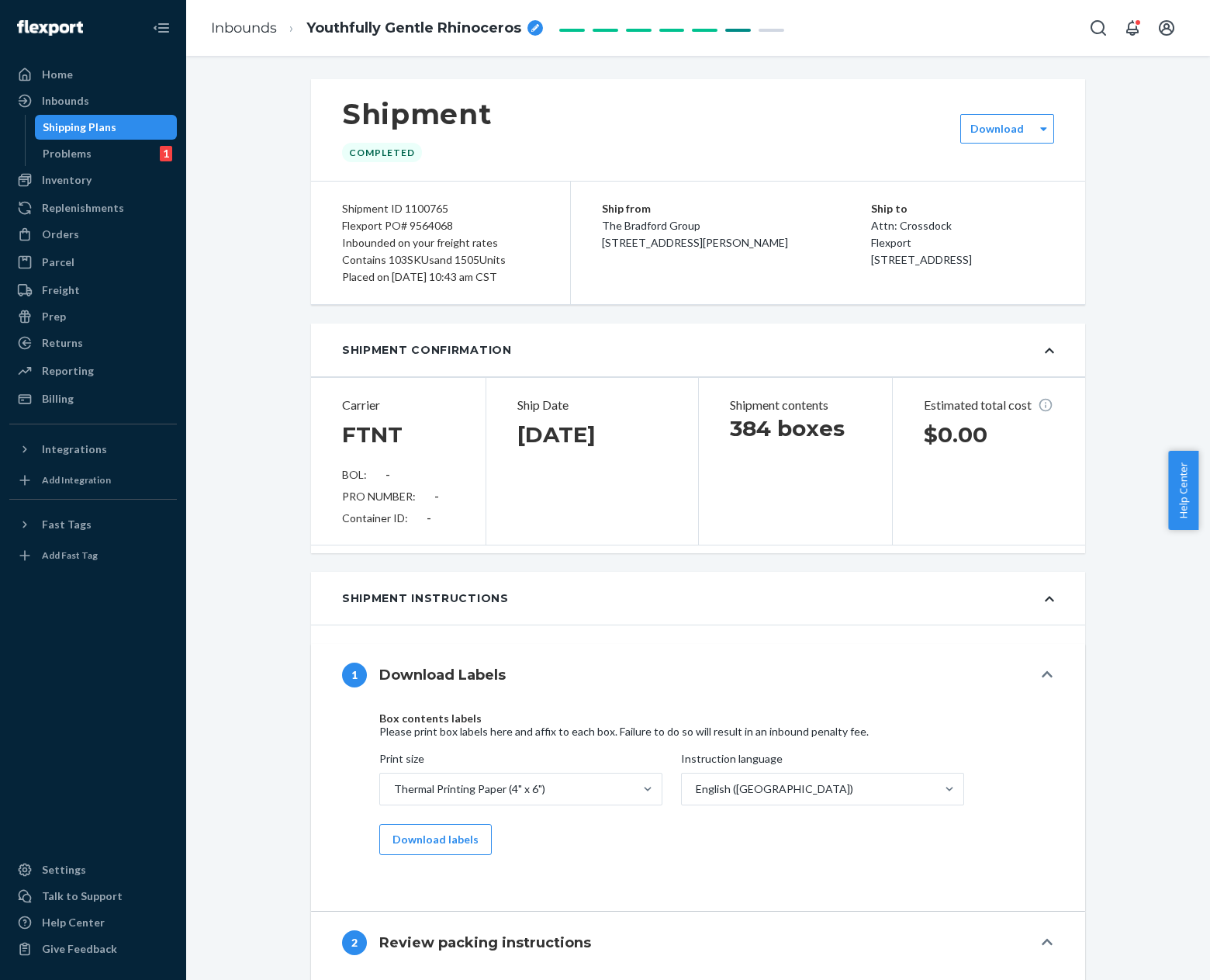
drag, startPoint x: 264, startPoint y: 118, endPoint x: 288, endPoint y: 106, distance: 26.8
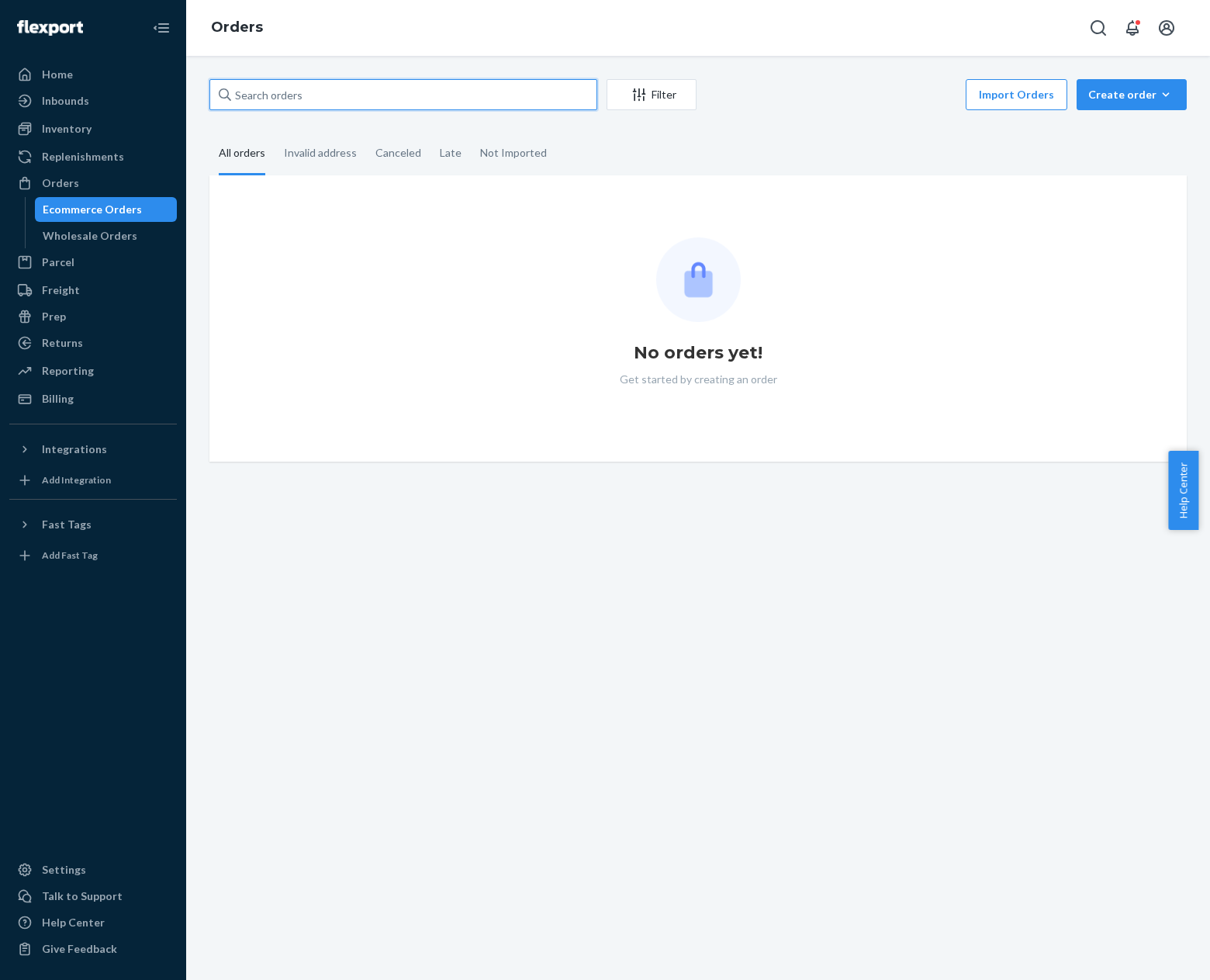
click at [323, 107] on input "text" at bounding box center [403, 95] width 388 height 31
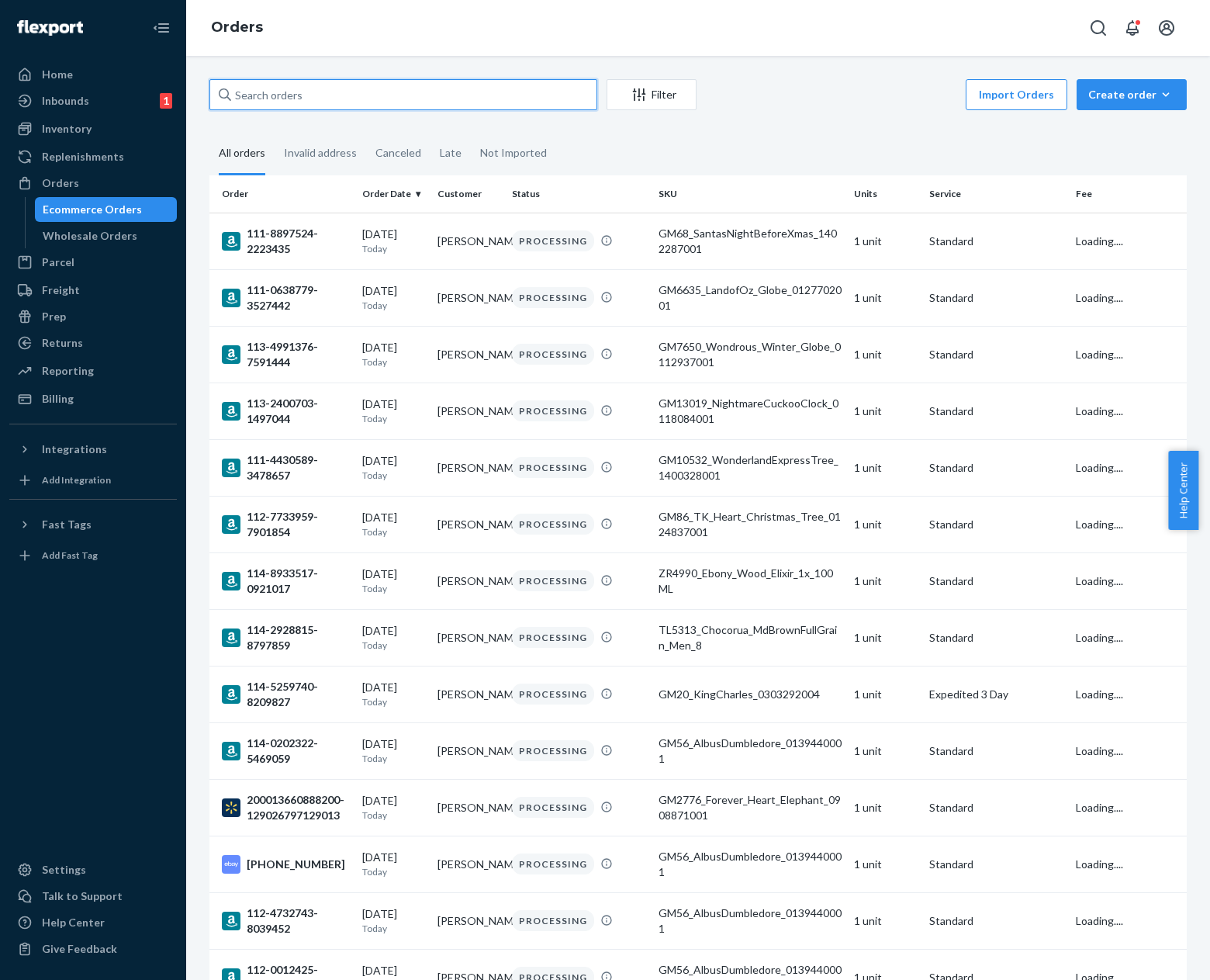
paste input "DLNXFKJ3XZM"
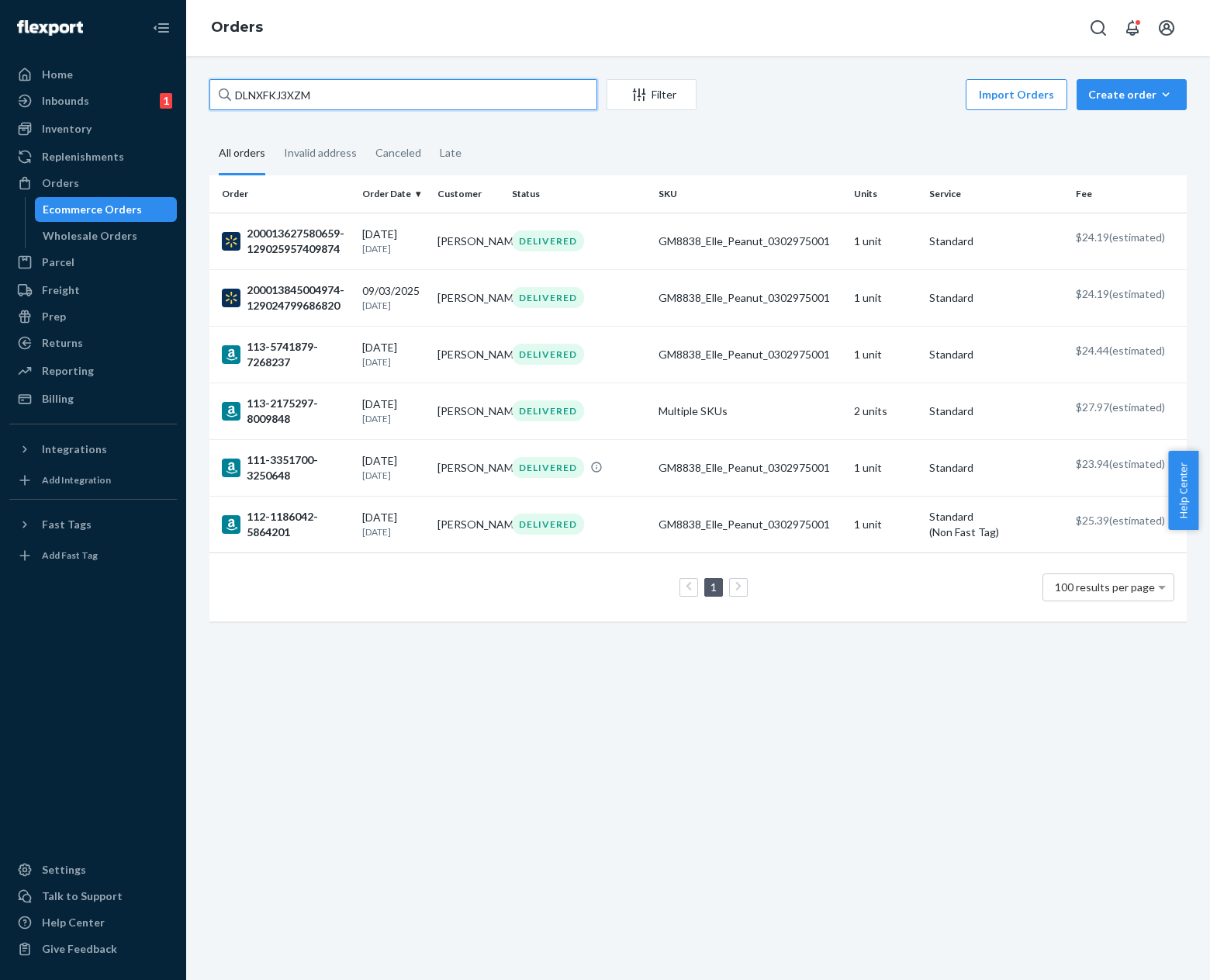
type input "DLNXFKJ3XZM"
drag, startPoint x: 885, startPoint y: 43, endPoint x: 896, endPoint y: 61, distance: 21.1
click at [896, 61] on div "Orders DLNXFKJ3XZM Filter Import Orders Create order Ecommerce order Removal or…" at bounding box center [697, 490] width 1024 height 980
click at [856, 105] on div "Import Orders Create order Ecommerce order Removal order" at bounding box center [947, 97] width 481 height 35
copy div "GM8838_Elle_Peanut_0302975001"
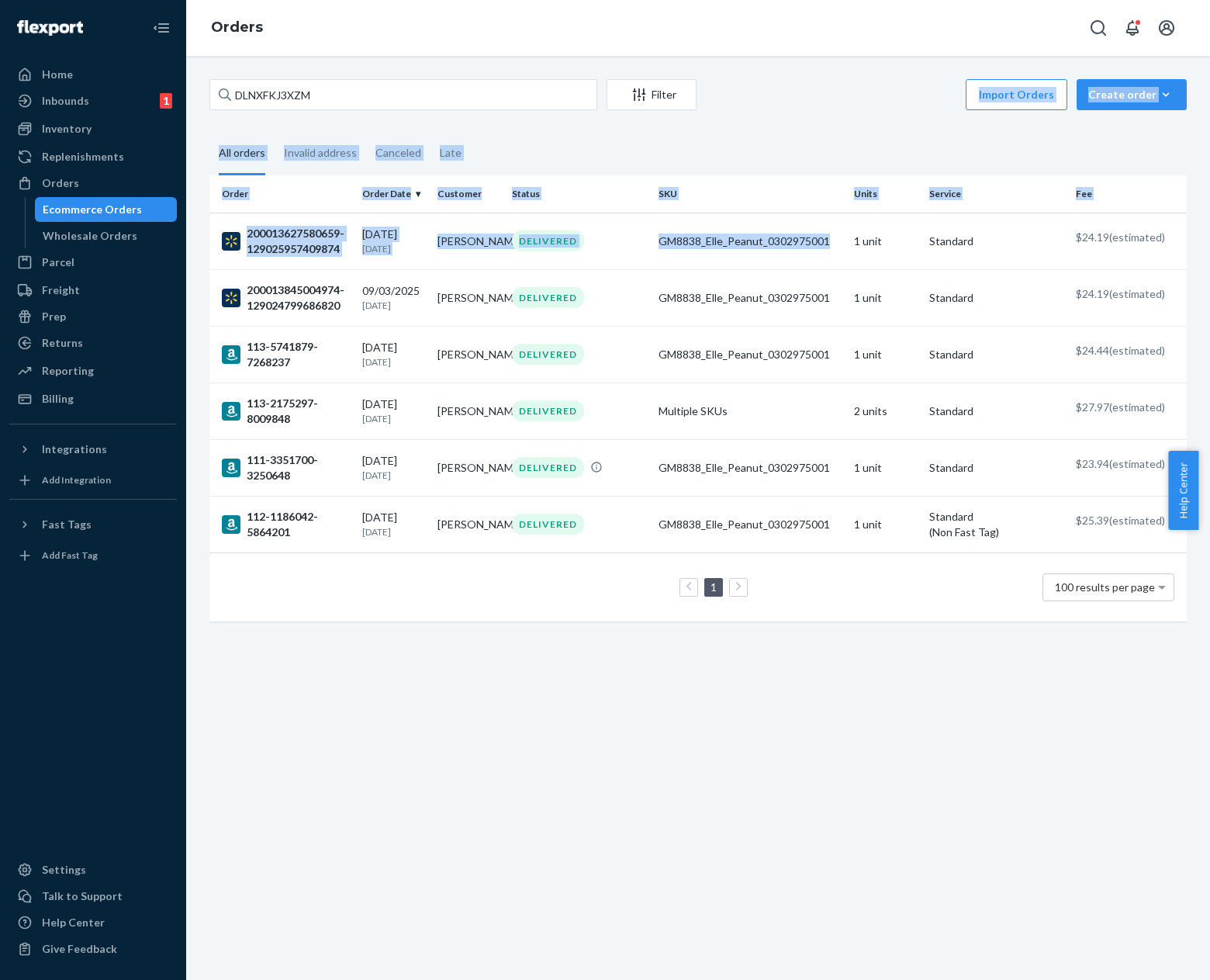
drag, startPoint x: 826, startPoint y: 238, endPoint x: 829, endPoint y: 92, distance: 146.0
click at [829, 92] on div "DLNXFKJ3XZM Filter Import Orders Create order Ecommerce order Removal order All…" at bounding box center [698, 358] width 1001 height 558
click at [829, 92] on div "Import Orders Create order Ecommerce order Removal order" at bounding box center [947, 97] width 481 height 35
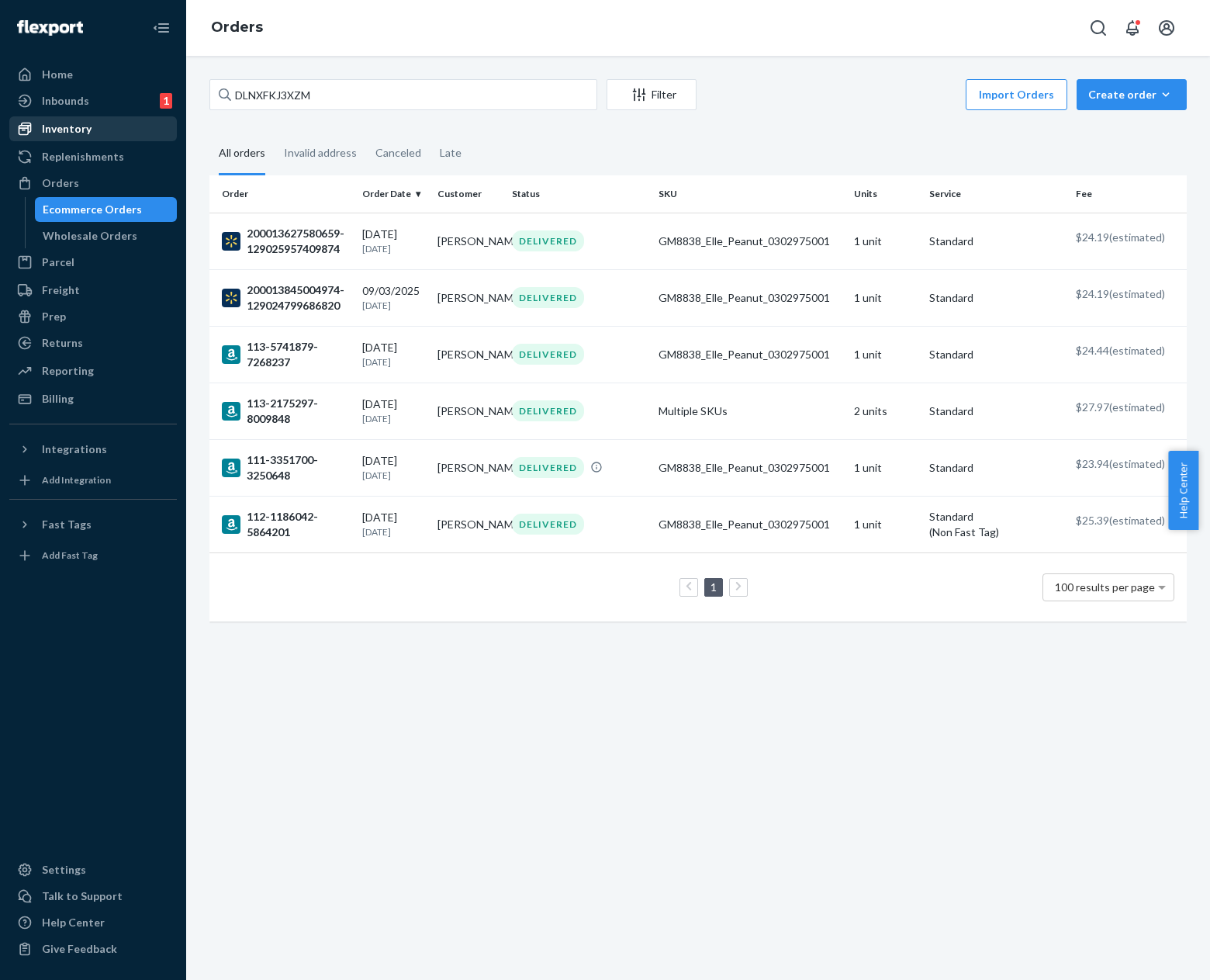
click at [122, 125] on div "Inventory" at bounding box center [93, 128] width 165 height 22
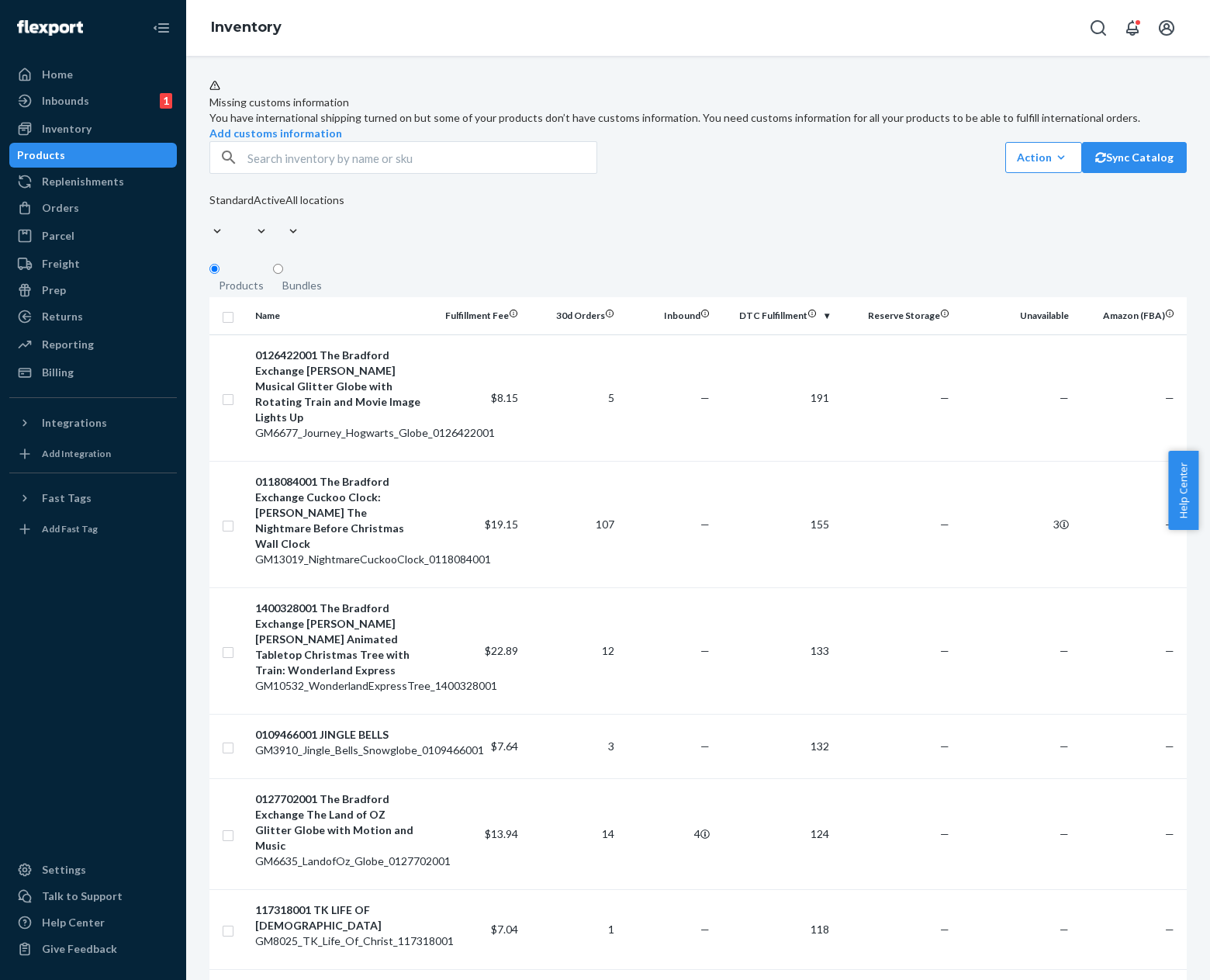
click at [469, 173] on input "text" at bounding box center [422, 157] width 349 height 31
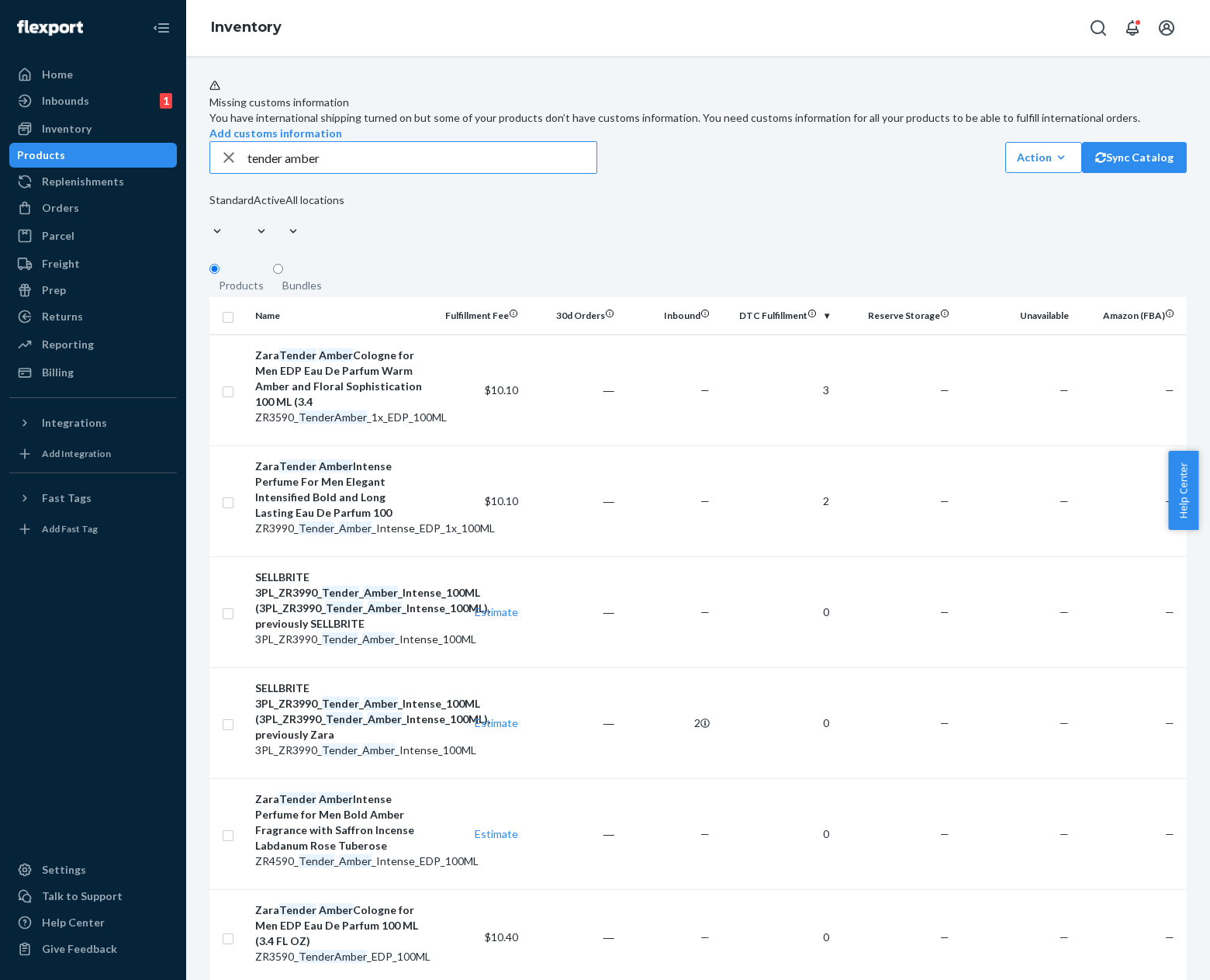
click at [492, 173] on input "tender amber" at bounding box center [422, 157] width 349 height 31
type input "tender amber intense"
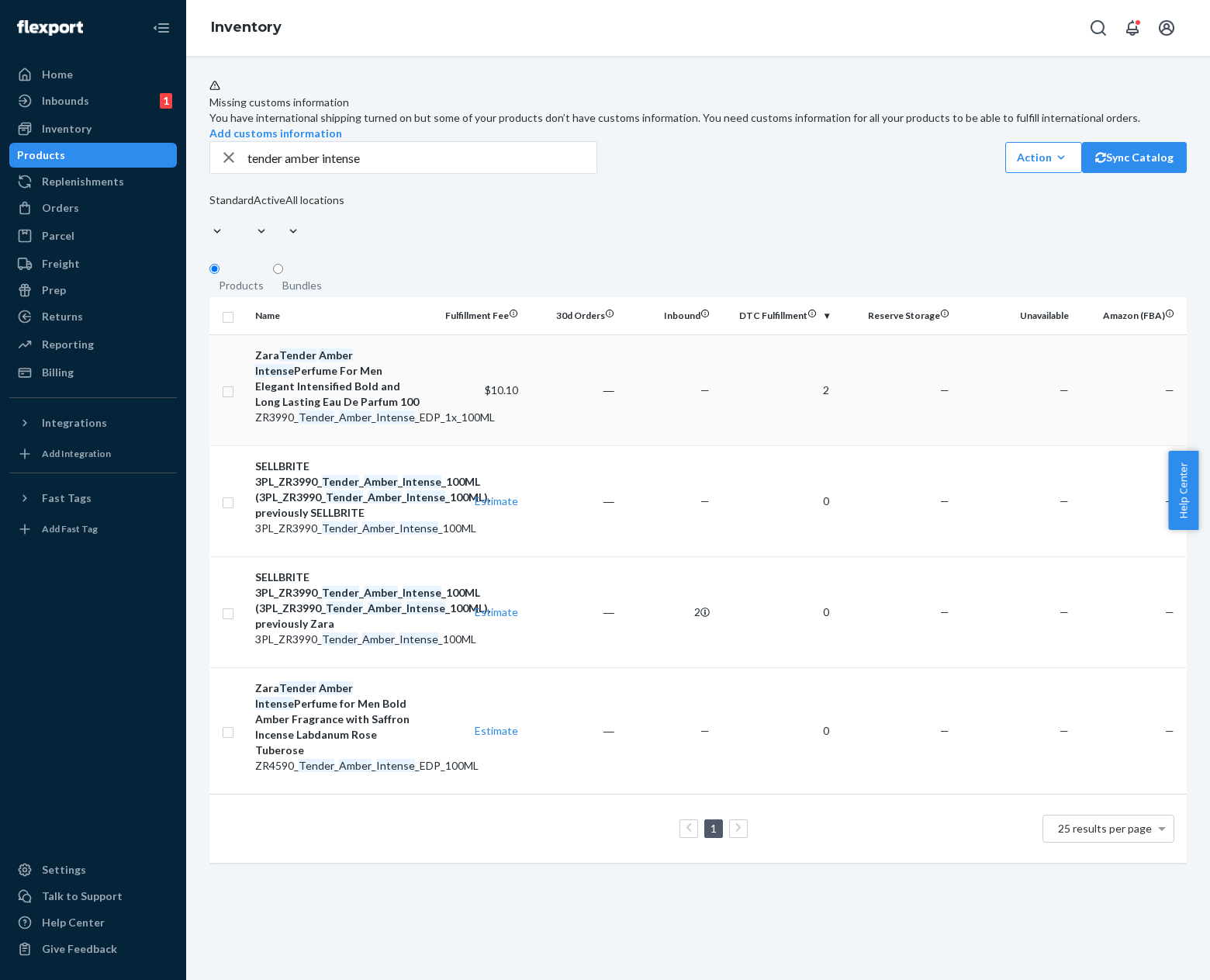
click at [667, 445] on td "—" at bounding box center [668, 390] width 96 height 111
click at [613, 445] on td "―" at bounding box center [571, 390] width 96 height 111
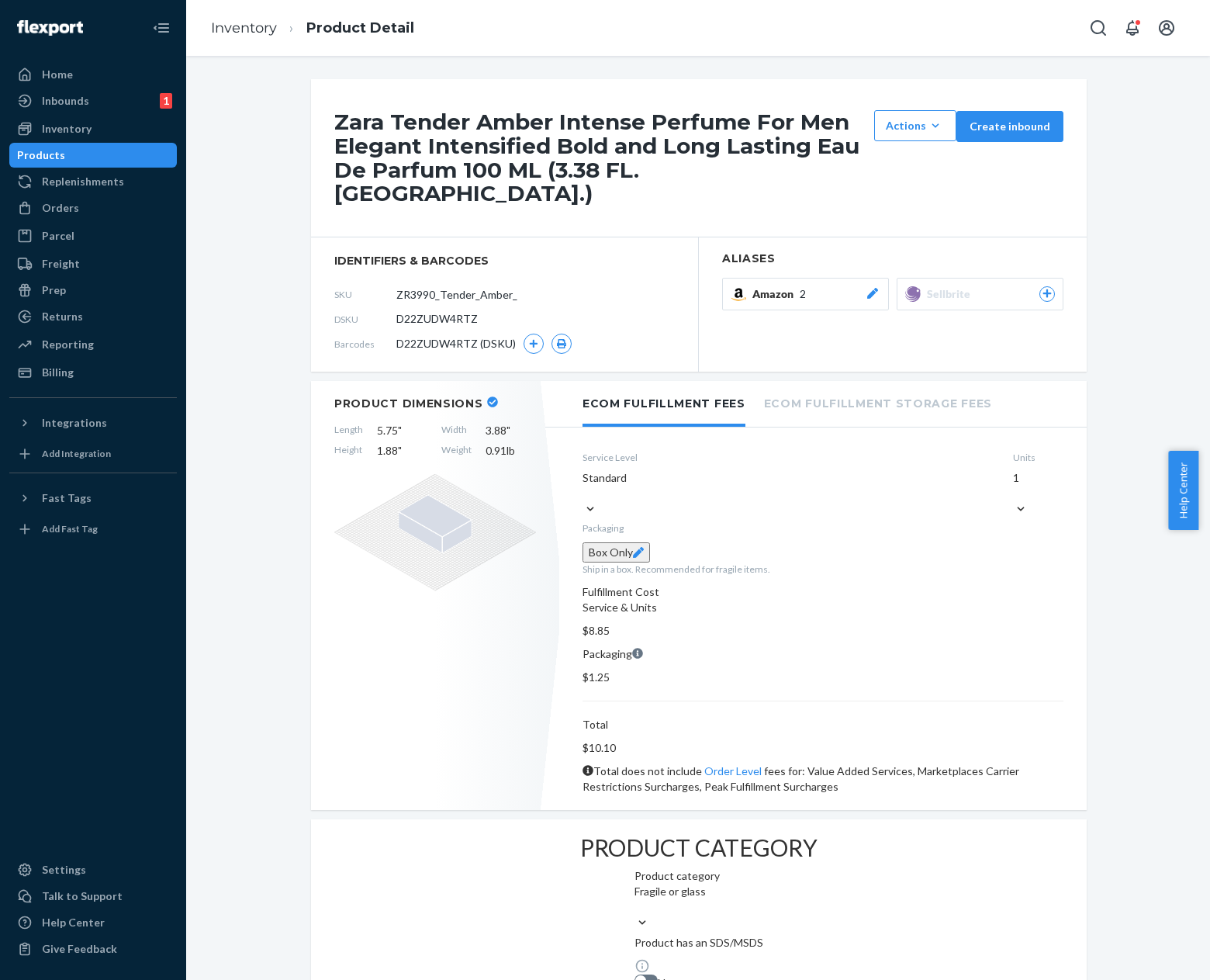
drag, startPoint x: 1103, startPoint y: 597, endPoint x: 1001, endPoint y: 535, distance: 119.4
click at [1103, 597] on div "Zara Tender Amber Intense Perfume For Men Elegant Intensified Bold and Long Las…" at bounding box center [698, 936] width 1001 height 1714
